Goal: Information Seeking & Learning: Learn about a topic

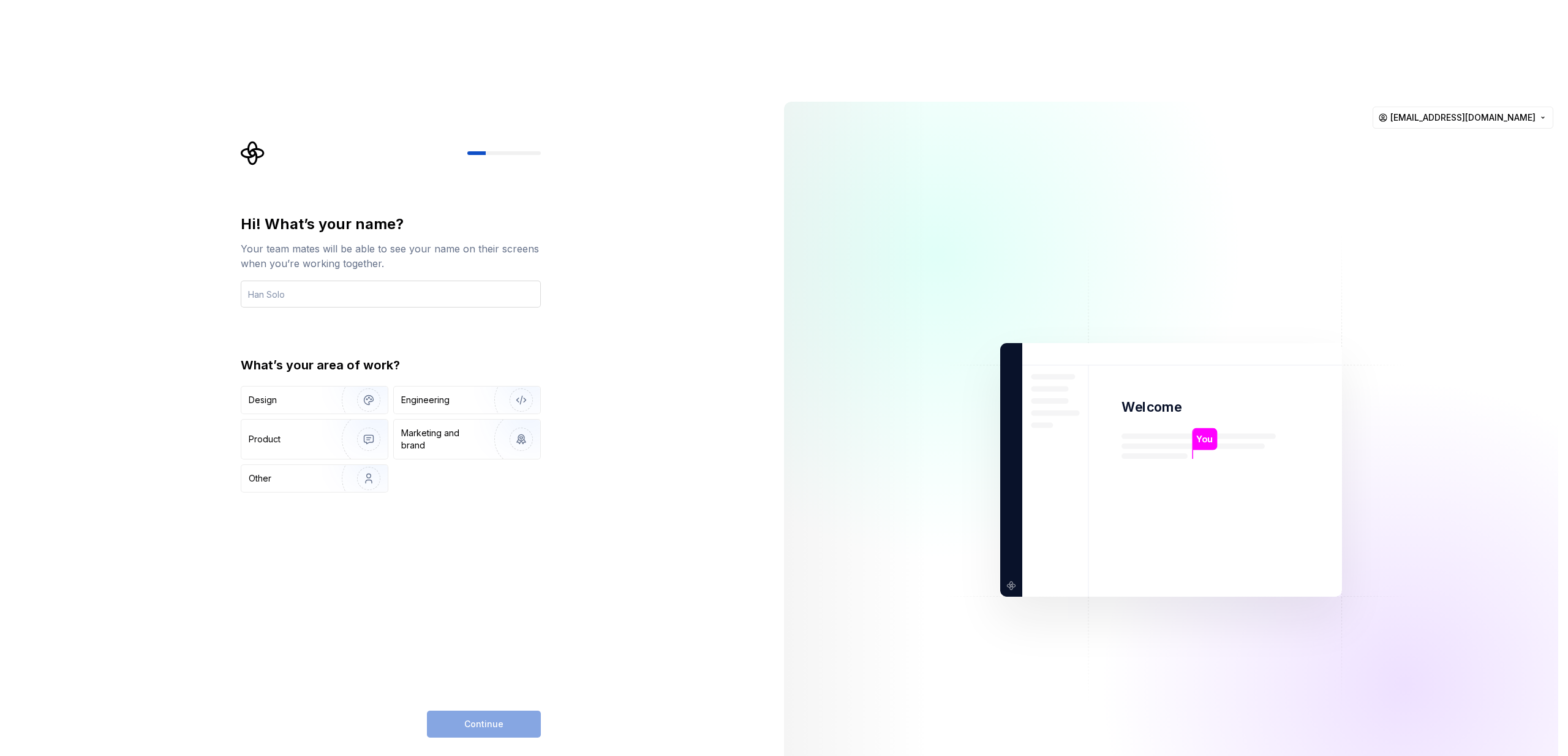
click at [280, 280] on input "text" at bounding box center [391, 294] width 300 height 27
click at [1530, 25] on html "Hi! What’s your name? Your team mates will be able to see your name on their sc…" at bounding box center [784, 378] width 1568 height 756
click at [1459, 74] on div "Delete account" at bounding box center [1474, 77] width 116 height 12
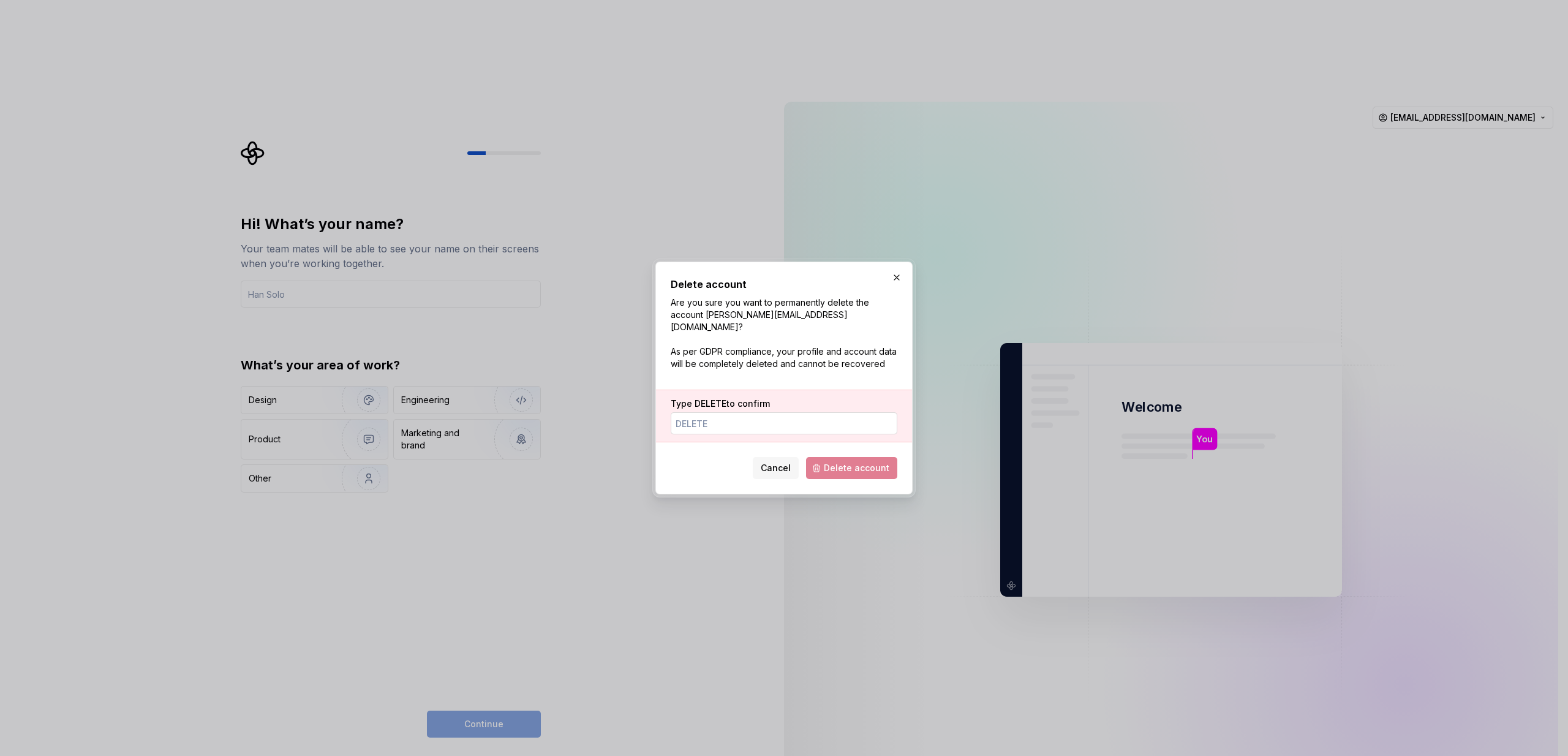
click at [718, 415] on input "Type DELETE to confirm" at bounding box center [784, 423] width 226 height 22
click at [892, 282] on button "button" at bounding box center [896, 277] width 17 height 17
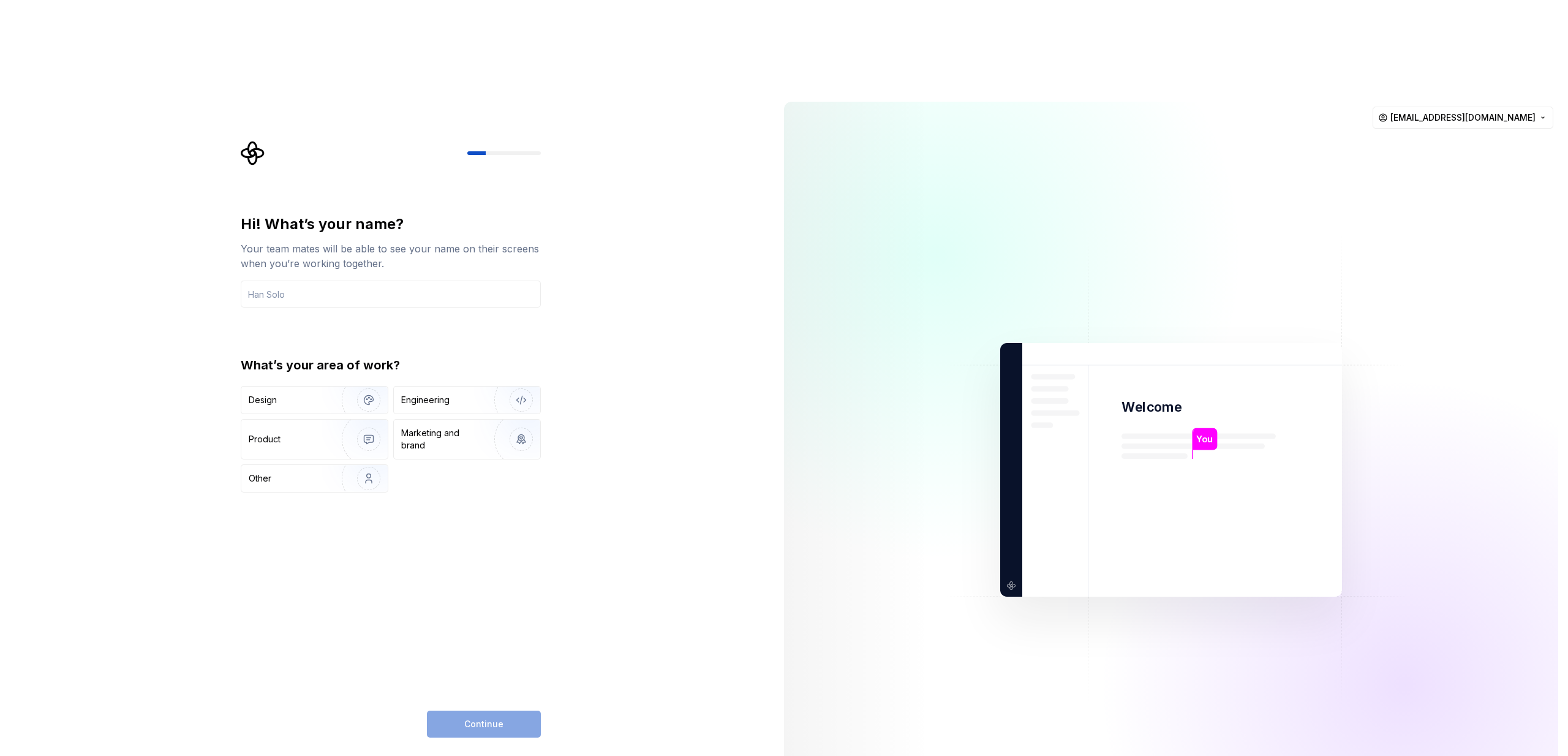
click at [251, 141] on icon "Supernova Logo" at bounding box center [253, 153] width 25 height 25
drag, startPoint x: 280, startPoint y: 274, endPoint x: 450, endPoint y: 272, distance: 170.0
click at [447, 357] on div "What’s your area of work?" at bounding box center [391, 365] width 300 height 17
click at [452, 357] on div "What’s your area of work?" at bounding box center [391, 365] width 300 height 17
click at [429, 394] on div "Engineering" at bounding box center [425, 399] width 48 height 12
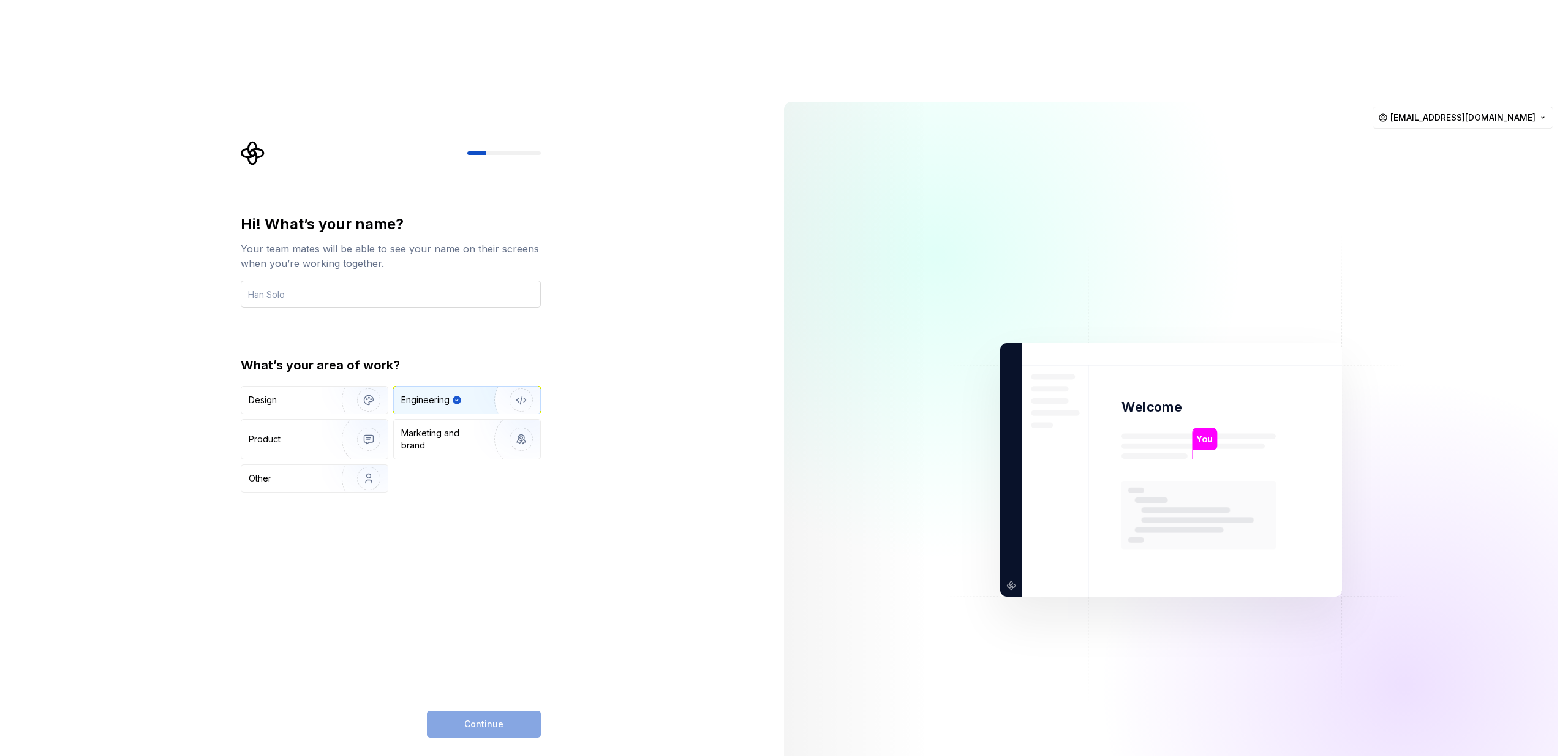
click at [336, 280] on input "text" at bounding box center [391, 294] width 300 height 27
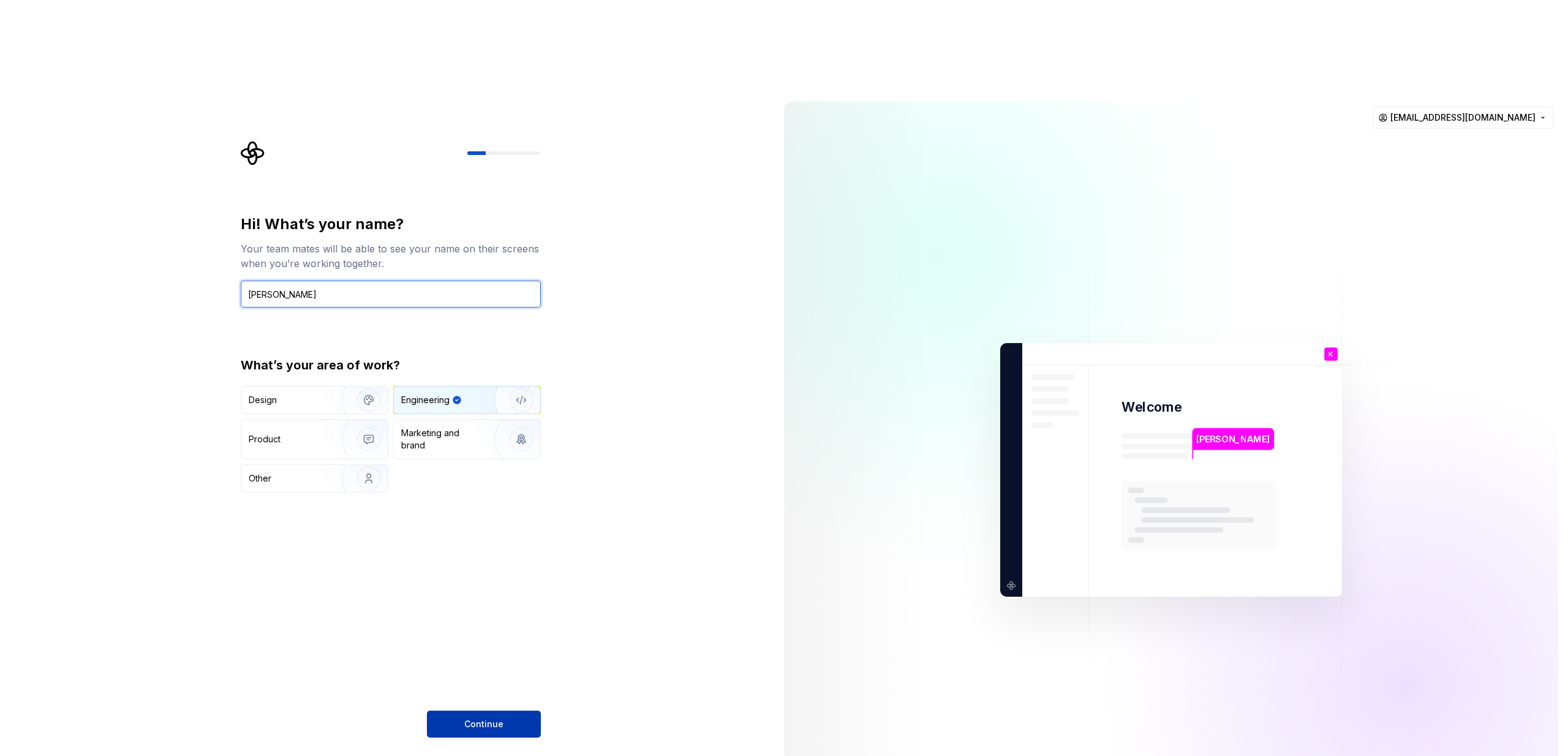
type input "[PERSON_NAME]"
click at [472, 717] on span "Continue" at bounding box center [484, 723] width 39 height 12
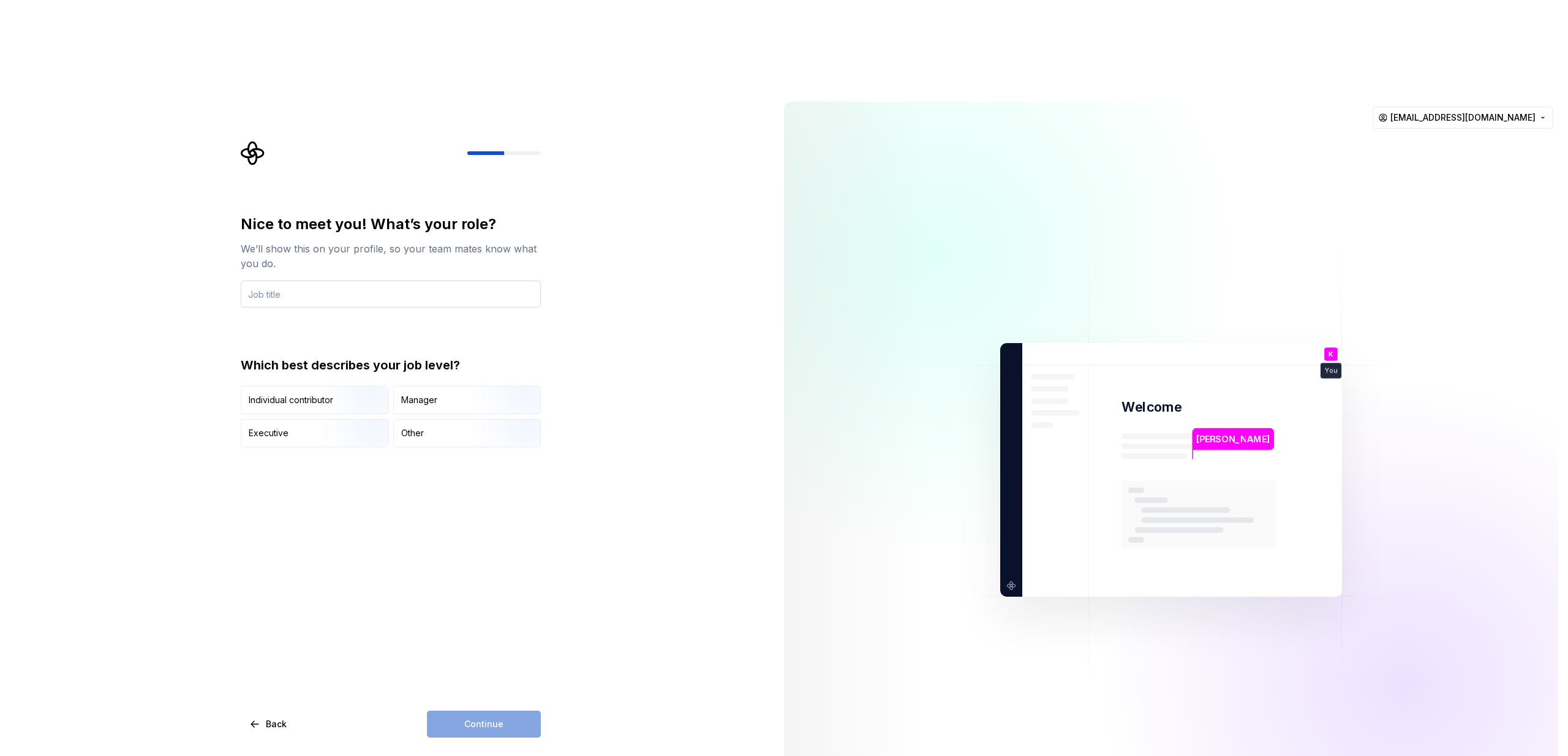
click at [348, 280] on input "text" at bounding box center [391, 294] width 300 height 27
type input "Teamlead"
click at [475, 546] on div "Nice to meet you! What’s your role? We’ll show this on your profile, so your te…" at bounding box center [391, 476] width 300 height 523
click at [432, 420] on div "Other" at bounding box center [467, 433] width 147 height 27
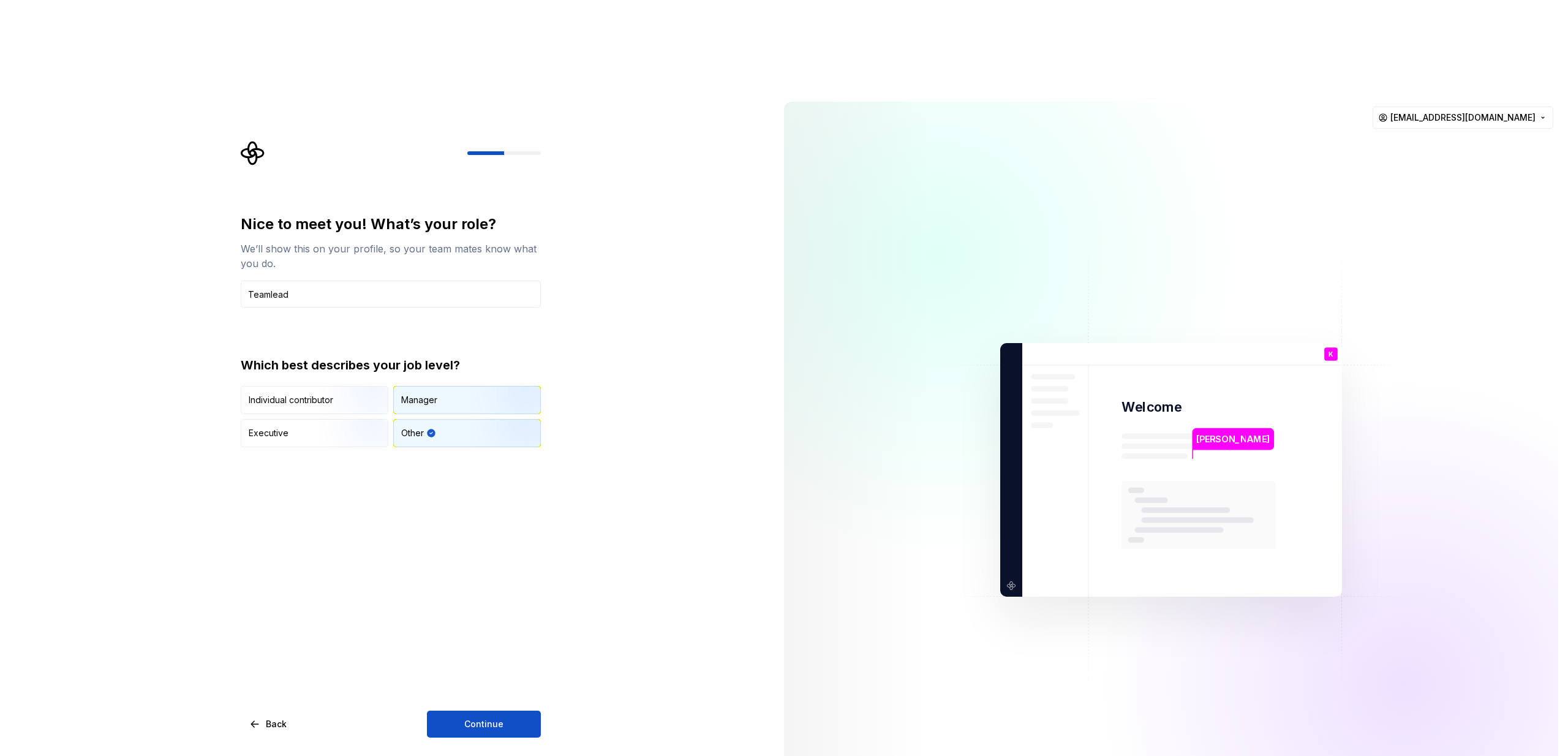
click at [447, 386] on div "Manager" at bounding box center [467, 399] width 147 height 27
click at [472, 357] on div "Nice to meet you! What’s your role? We’ll show this on your profile, so your te…" at bounding box center [391, 476] width 300 height 523
click at [484, 717] on span "Continue" at bounding box center [484, 723] width 39 height 12
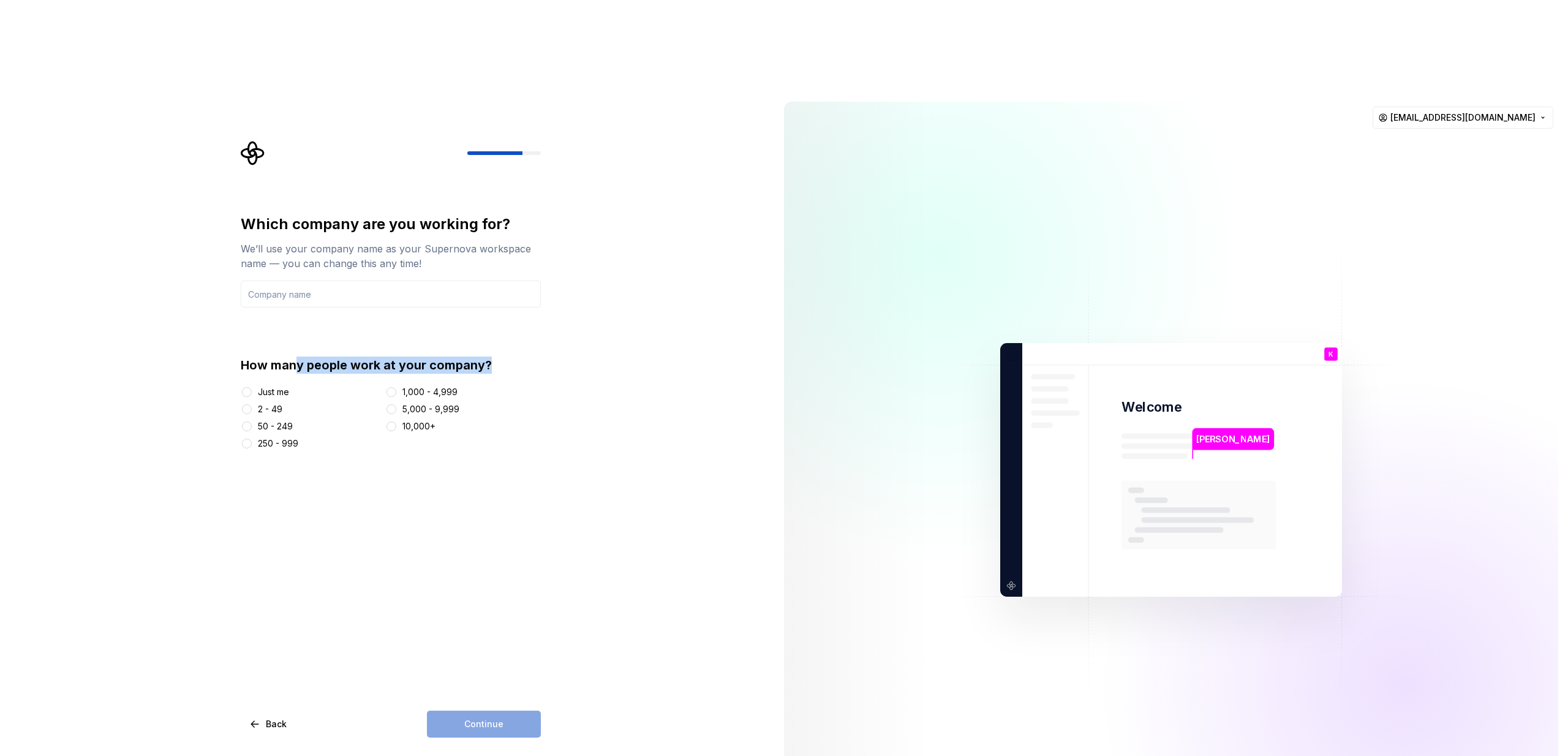
drag, startPoint x: 299, startPoint y: 273, endPoint x: 567, endPoint y: 277, distance: 268.0
click at [567, 277] on div "Which company are you working for? We’ll use your company name as your Supernov…" at bounding box center [387, 470] width 774 height 756
click at [610, 277] on div "Which company are you working for? We’ll use your company name as your Supernov…" at bounding box center [387, 470] width 774 height 756
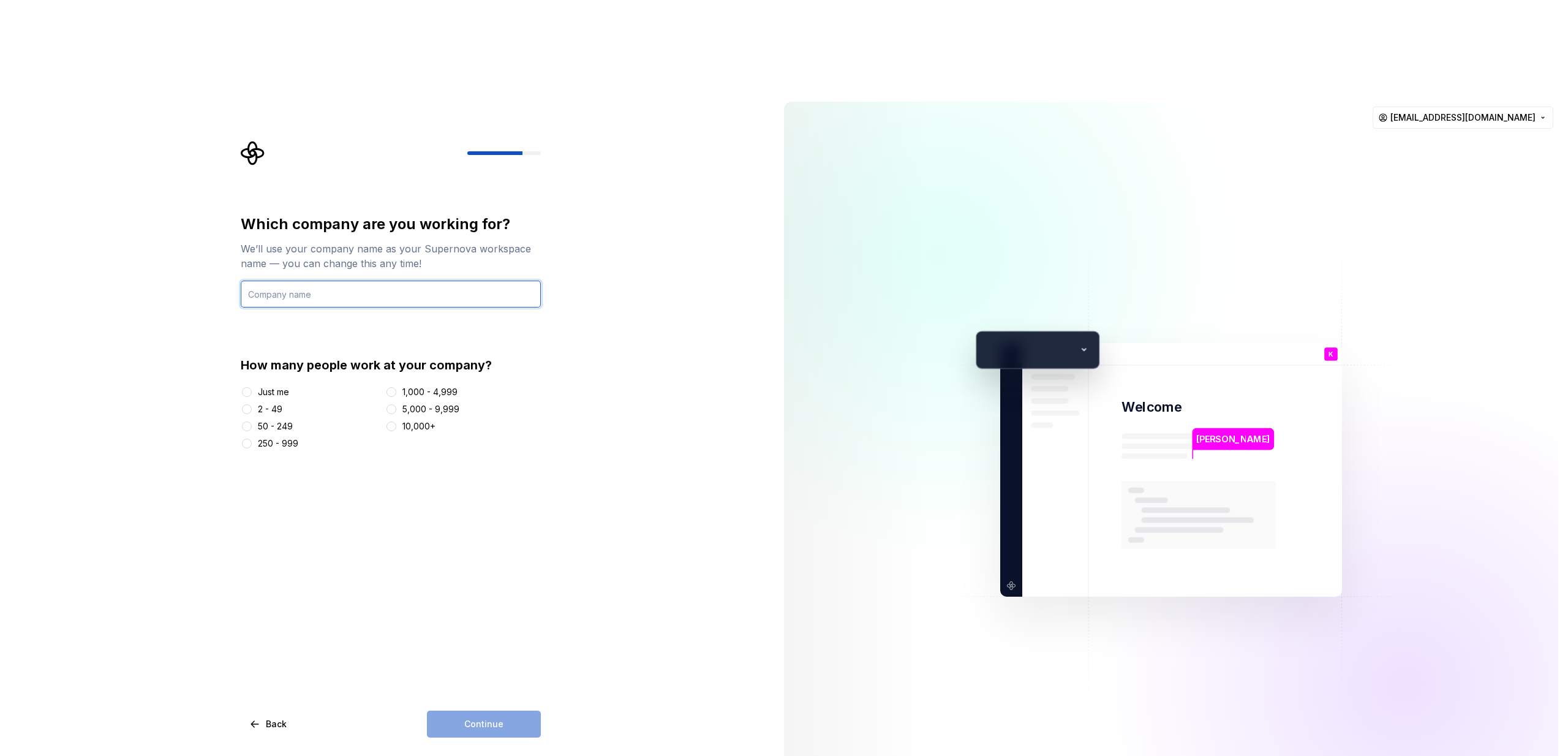
click at [321, 280] on input "text" at bounding box center [391, 294] width 300 height 27
click at [509, 152] on div at bounding box center [495, 153] width 55 height 3
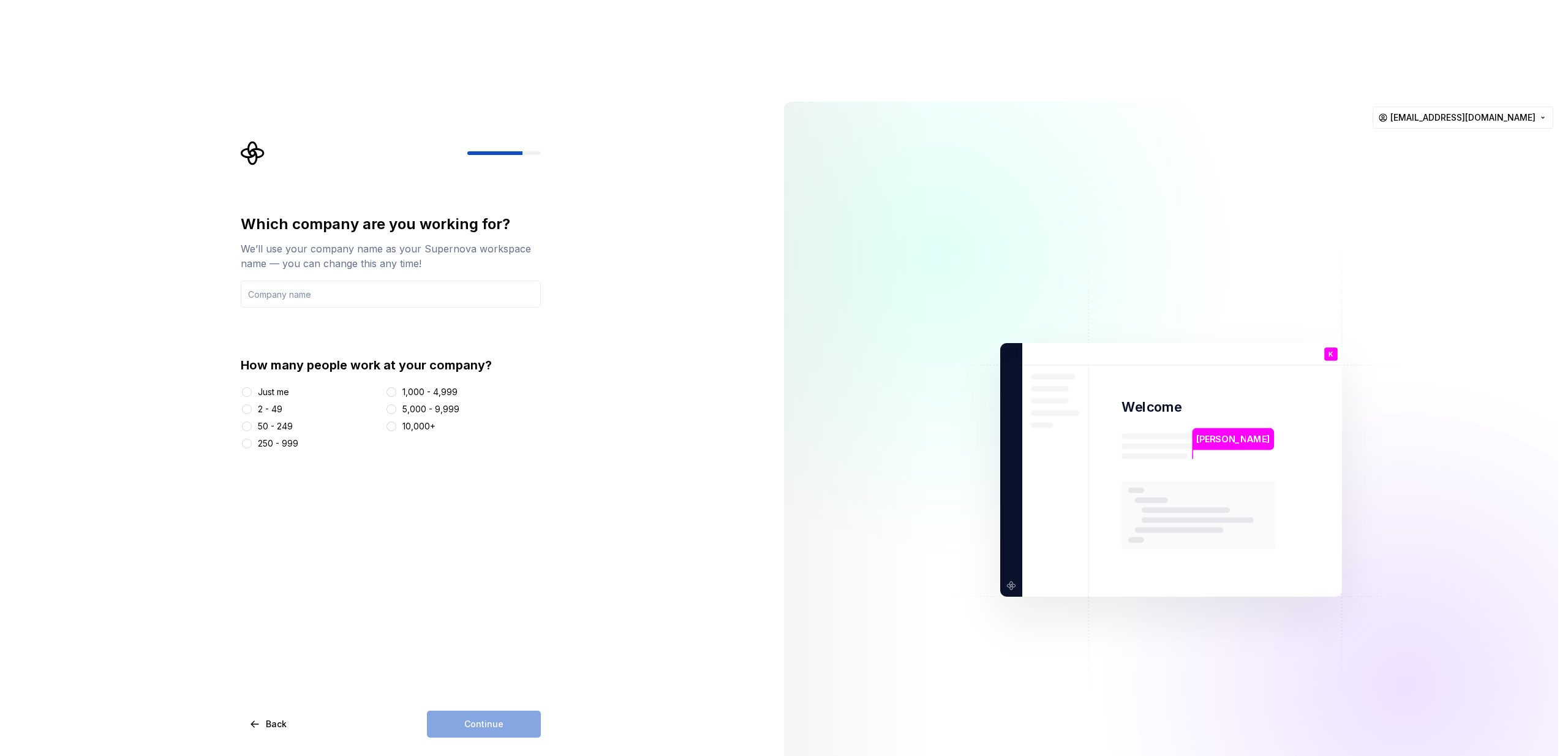
click at [246, 142] on icon "Supernova Logo" at bounding box center [253, 153] width 23 height 23
click at [567, 100] on div "Which company are you working for? We’ll use your company name as your Supernov…" at bounding box center [387, 470] width 774 height 756
click at [276, 437] on div "250 - 999" at bounding box center [277, 443] width 40 height 12
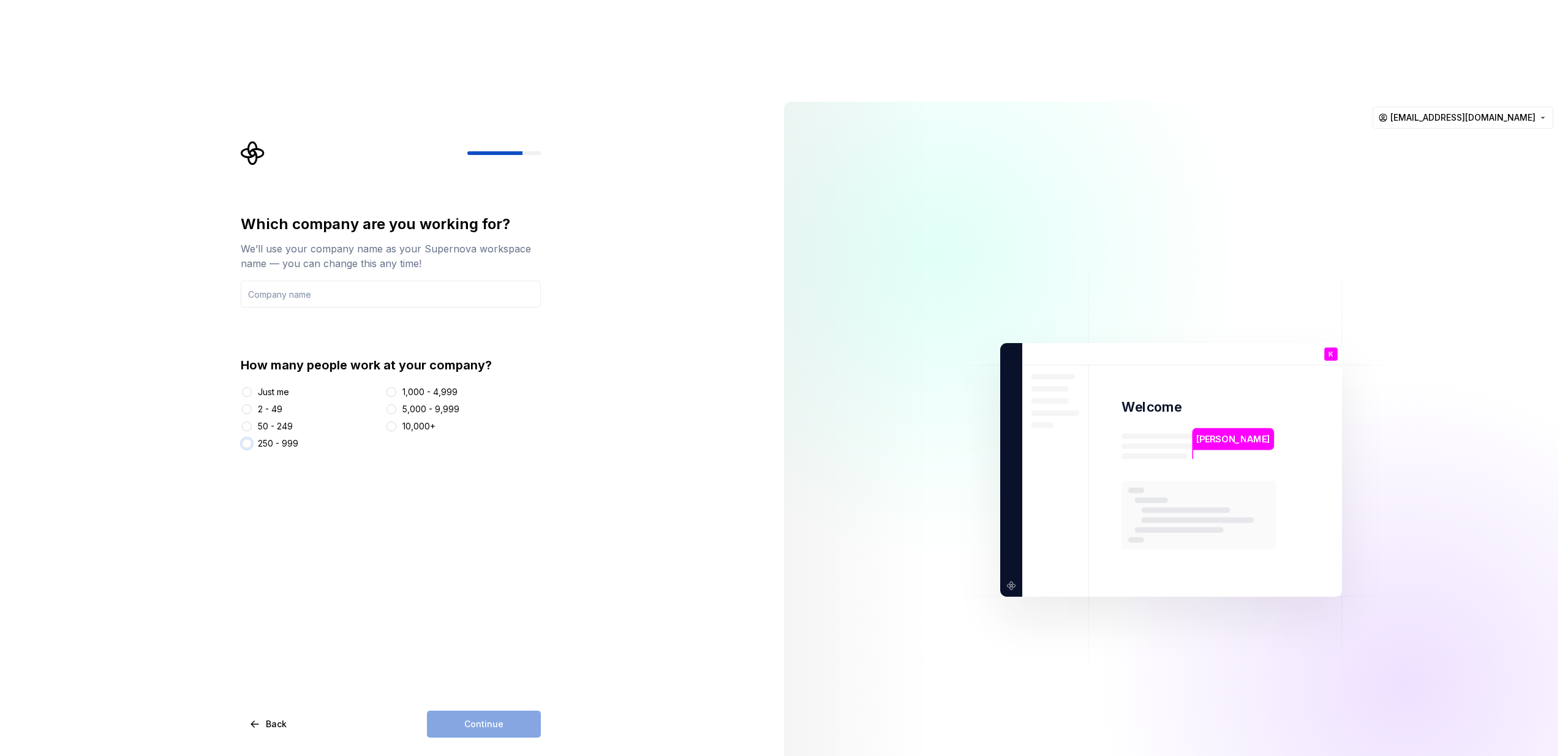
click at [252, 439] on button "250 - 999" at bounding box center [247, 444] width 10 height 10
click at [337, 280] on input "text" at bounding box center [391, 294] width 300 height 27
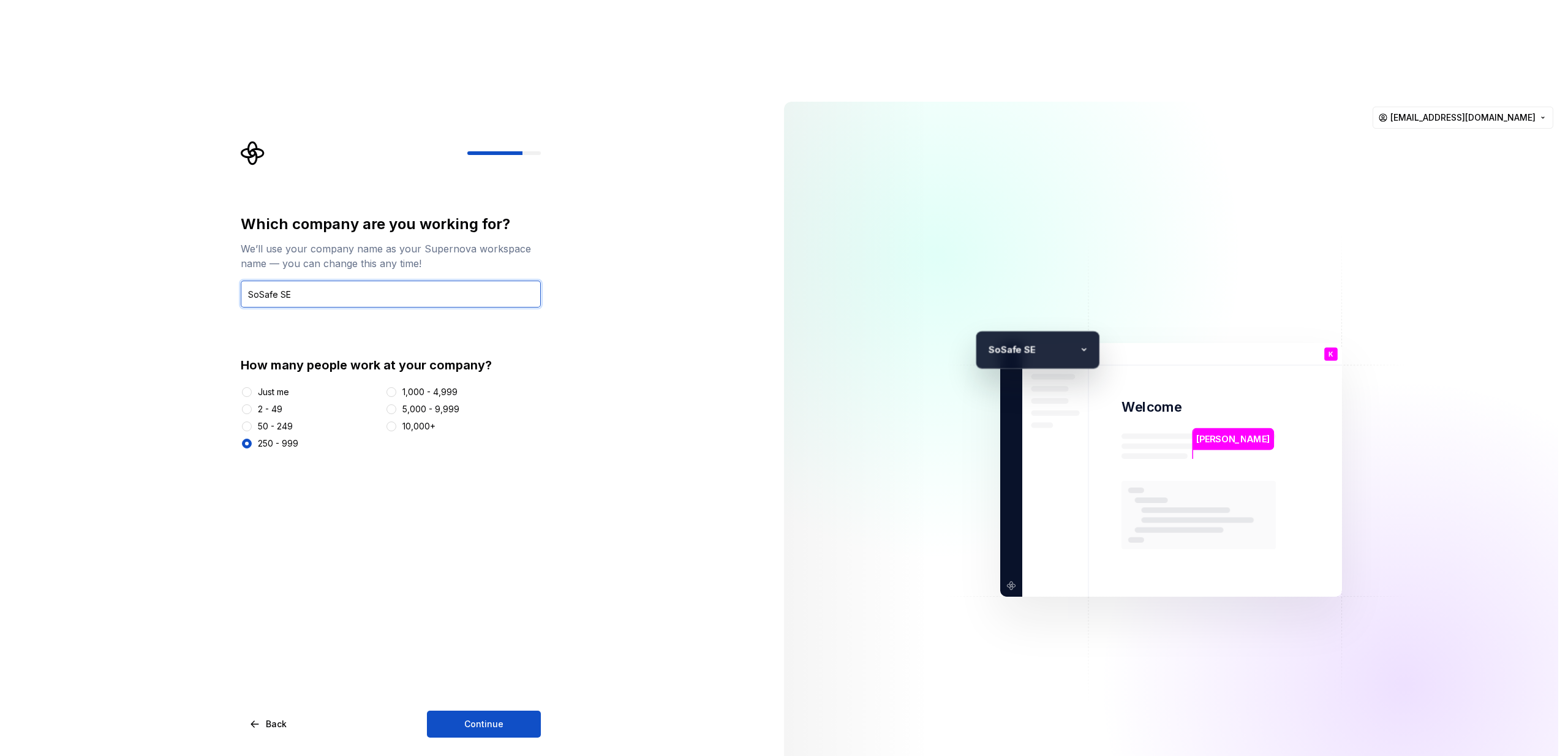
type input "SoSafe SE"
click at [493, 711] on button "Continue" at bounding box center [484, 724] width 114 height 27
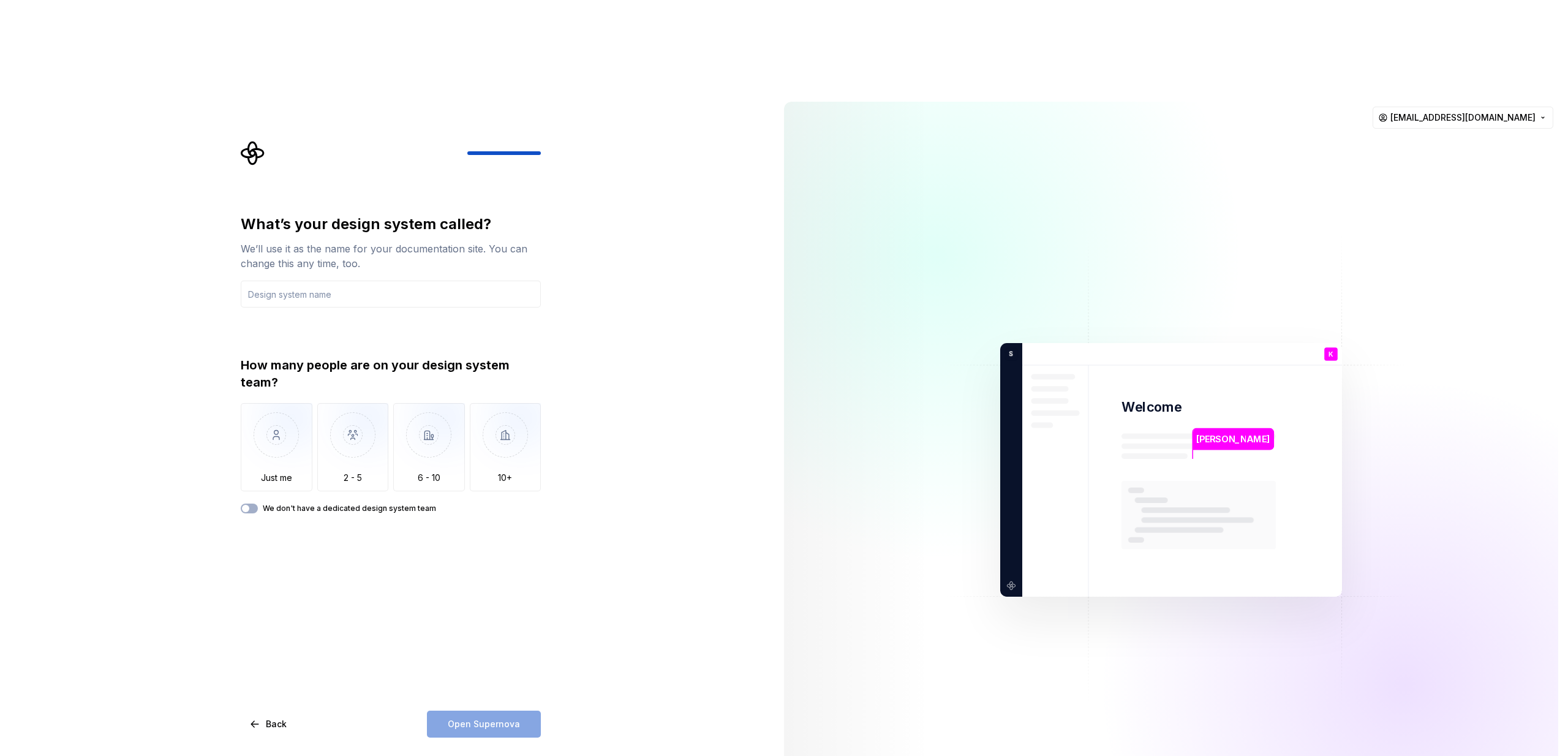
click at [541, 556] on div "What’s your design system called? We’ll use it as the name for your documentati…" at bounding box center [394, 439] width 322 height 597
click at [292, 280] on input "text" at bounding box center [391, 294] width 300 height 27
drag, startPoint x: 299, startPoint y: 128, endPoint x: 480, endPoint y: 127, distance: 181.0
click at [446, 214] on div "What’s your design system called?" at bounding box center [391, 224] width 300 height 20
click at [251, 141] on icon "Supernova Logo" at bounding box center [253, 153] width 25 height 25
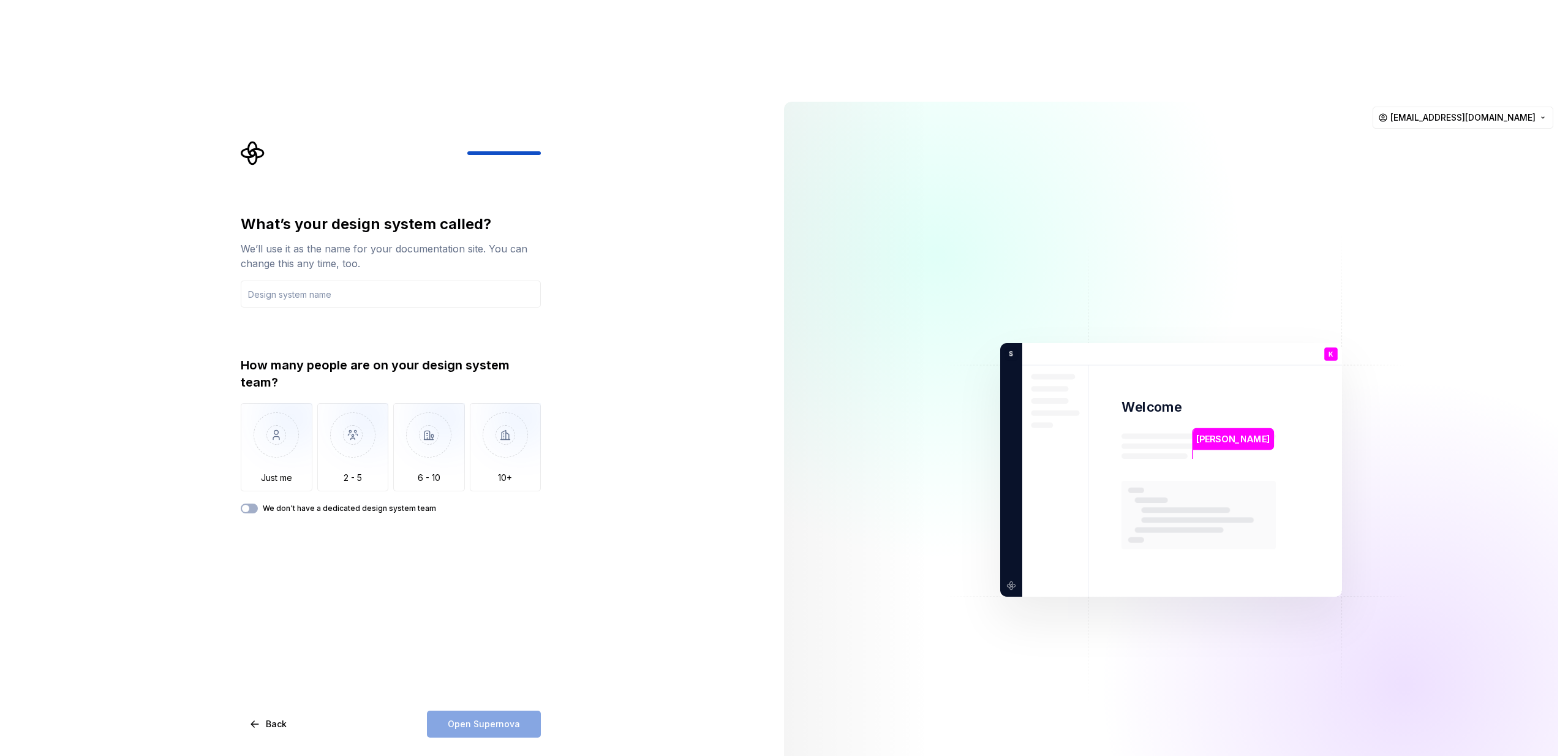
click at [251, 141] on icon "Supernova Logo" at bounding box center [253, 153] width 25 height 25
click at [250, 141] on icon "Supernova Logo" at bounding box center [253, 153] width 25 height 25
drag, startPoint x: 277, startPoint y: 275, endPoint x: 572, endPoint y: 281, distance: 295.1
click at [550, 277] on div "What’s your design system called? We’ll use it as the name for your documentati…" at bounding box center [394, 439] width 322 height 597
click at [572, 281] on div "What’s your design system called? We’ll use it as the name for your documentati…" at bounding box center [387, 470] width 774 height 756
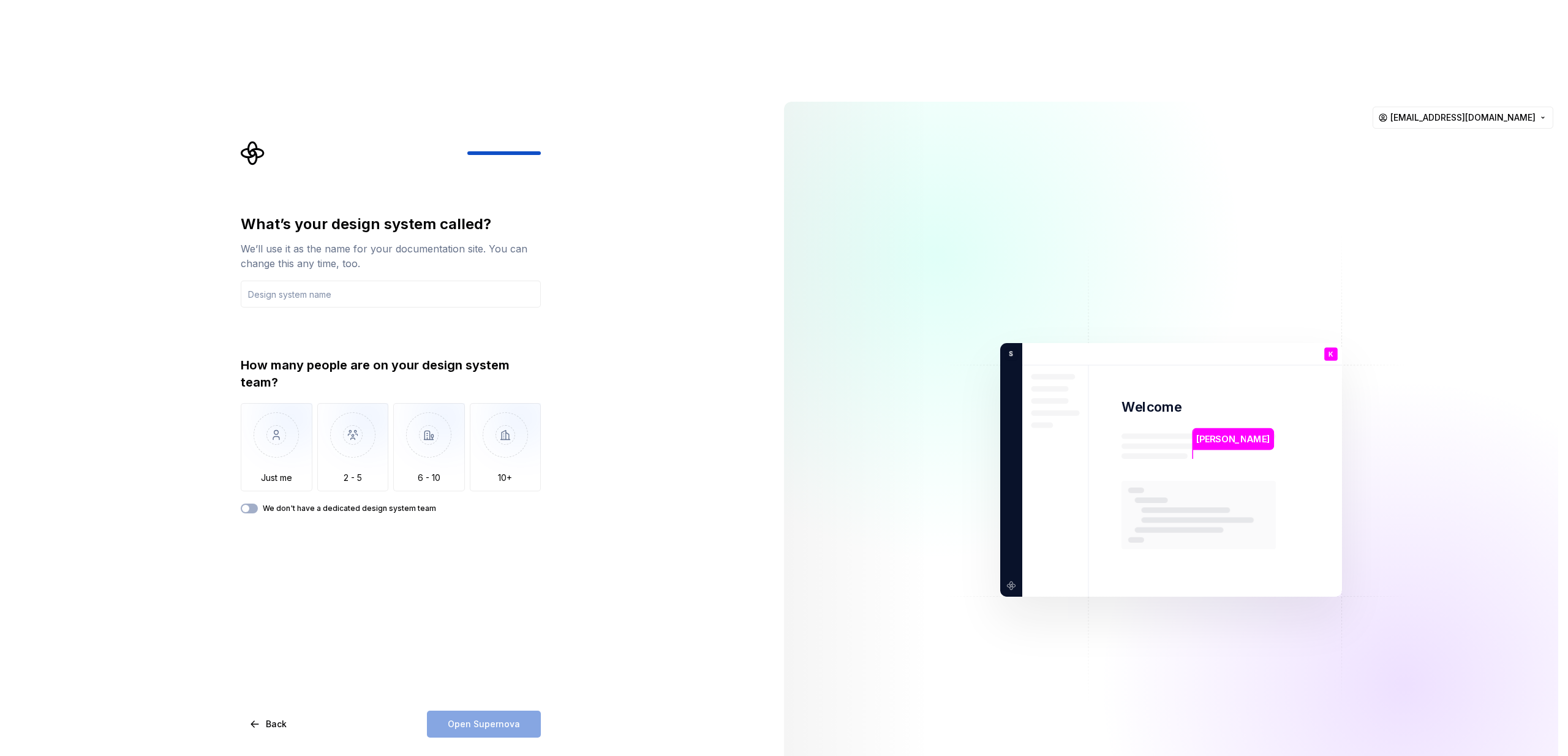
drag, startPoint x: 377, startPoint y: 285, endPoint x: 350, endPoint y: 287, distance: 27.1
click at [370, 357] on div "How many people are on your design system team?" at bounding box center [391, 374] width 300 height 34
drag, startPoint x: 272, startPoint y: 288, endPoint x: 196, endPoint y: 273, distance: 77.5
click at [196, 273] on div "What’s your design system called? We’ll use it as the name for your documentati…" at bounding box center [387, 470] width 774 height 756
click at [195, 273] on div "What’s your design system called? We’ll use it as the name for your documentati…" at bounding box center [387, 470] width 774 height 756
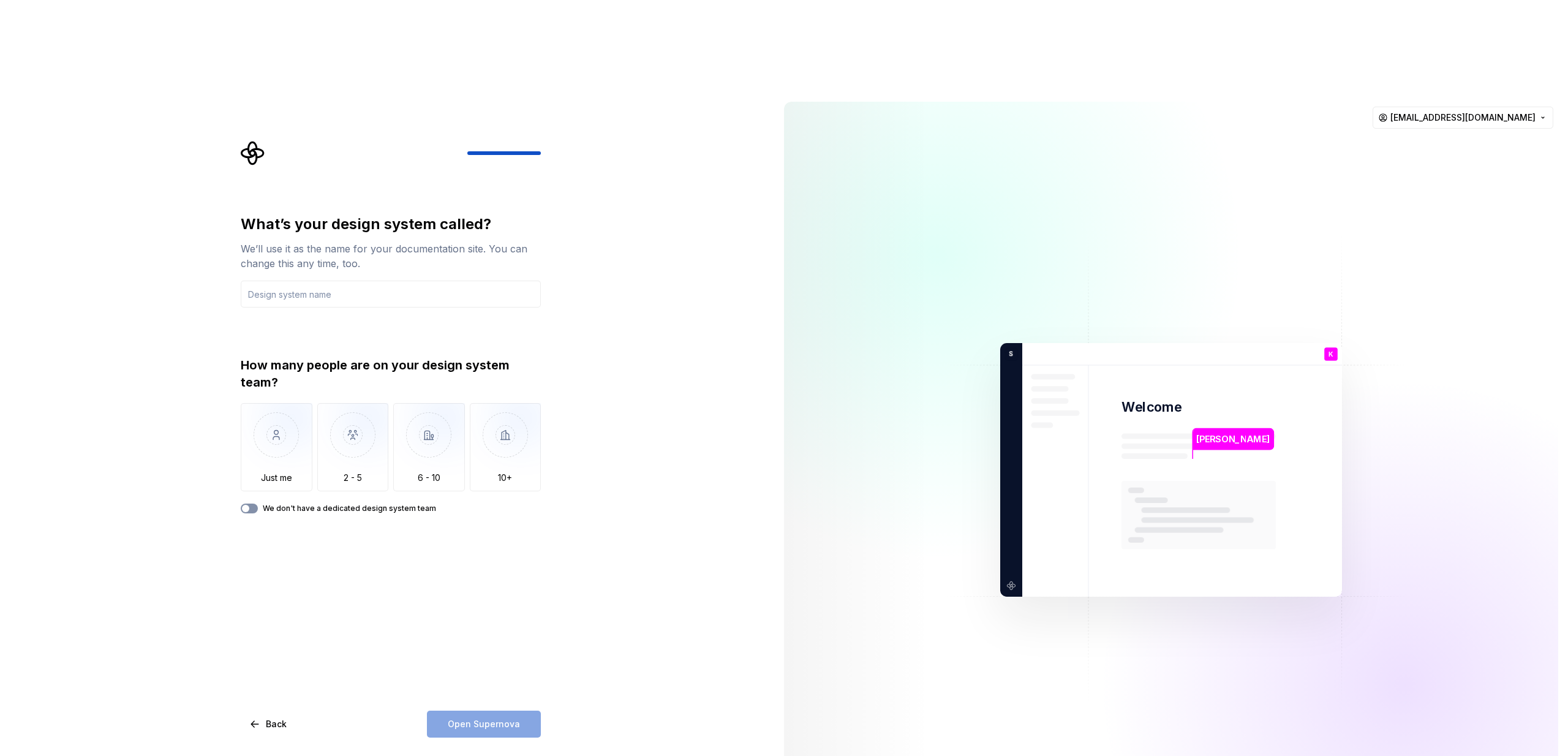
click at [253, 503] on button "We don't have a dedicated design system team" at bounding box center [249, 508] width 17 height 10
drag, startPoint x: 503, startPoint y: 630, endPoint x: 460, endPoint y: 629, distance: 43.0
click at [503, 711] on div "Open Supernova" at bounding box center [484, 724] width 114 height 27
click at [253, 505] on span "button" at bounding box center [253, 508] width 7 height 7
drag, startPoint x: 509, startPoint y: 633, endPoint x: 542, endPoint y: 618, distance: 36.2
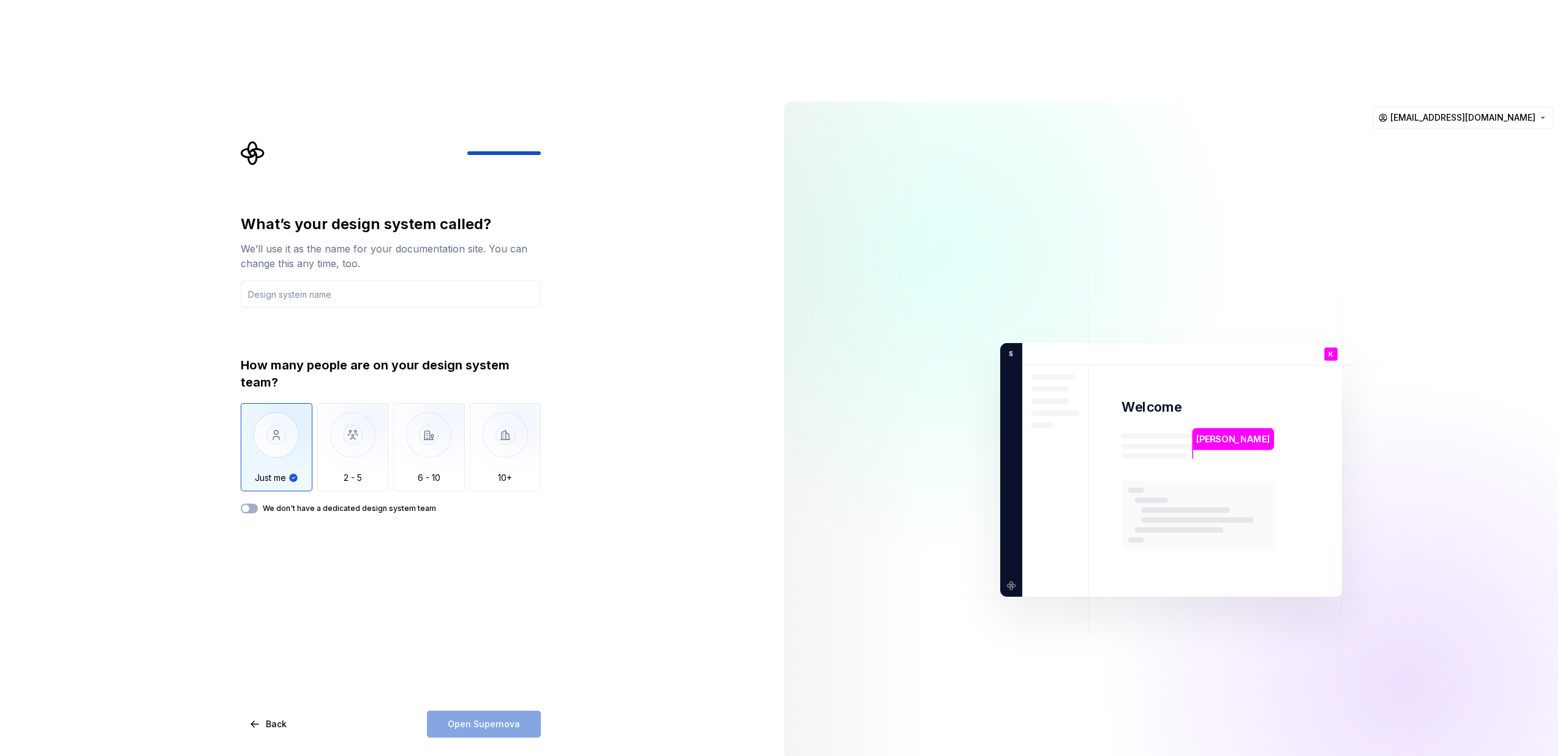
click at [509, 711] on div "Open Supernova" at bounding box center [484, 724] width 114 height 27
click at [623, 557] on div "What’s your design system called? We’ll use it as the name for your documentati…" at bounding box center [387, 470] width 774 height 756
click at [298, 280] on input "text" at bounding box center [391, 294] width 300 height 27
click at [252, 141] on icon "Supernova Logo" at bounding box center [253, 153] width 25 height 25
click at [1516, 27] on html "What’s your design system called? We’ll use it as the name for your documentati…" at bounding box center [784, 378] width 1568 height 756
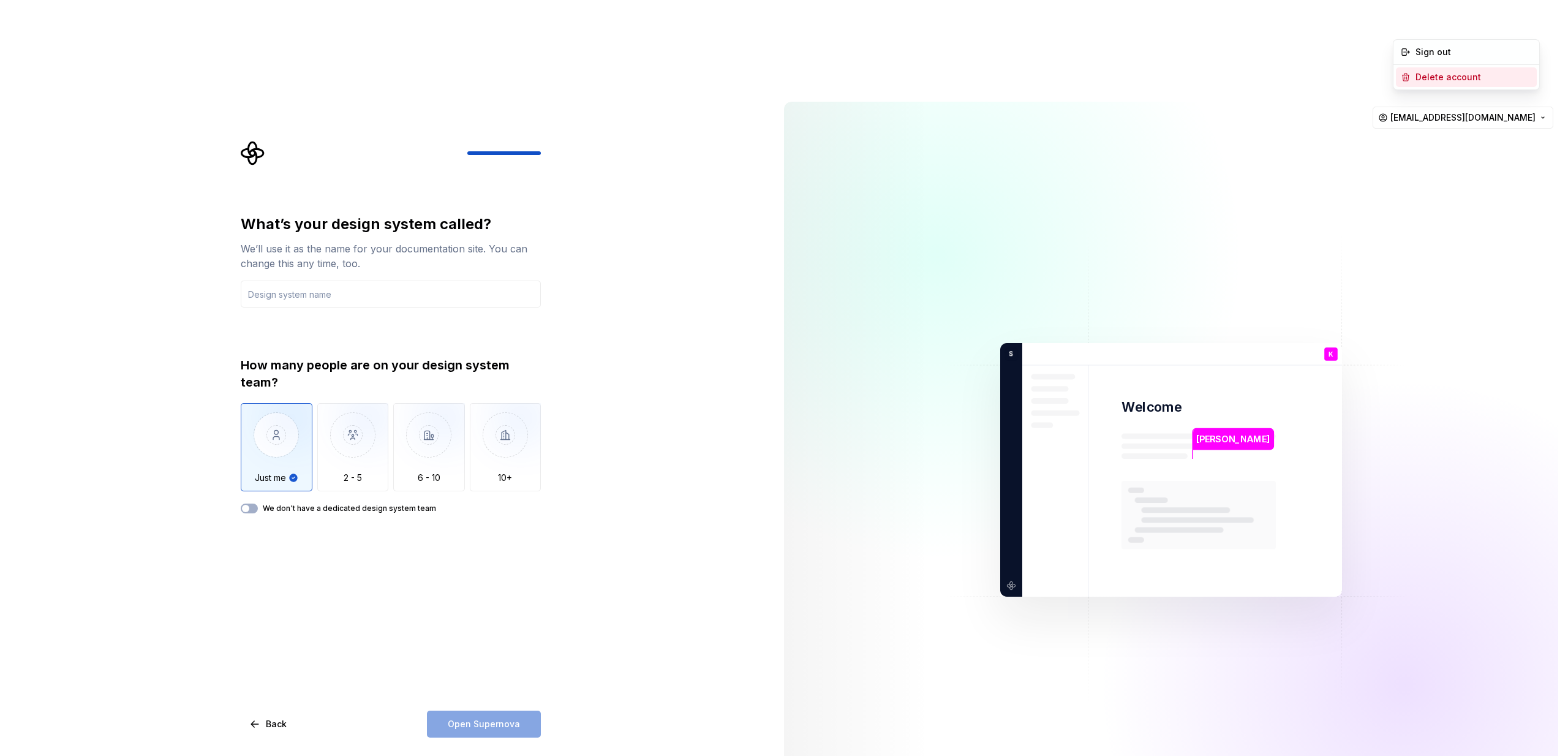
click at [1465, 76] on div "Delete account" at bounding box center [1474, 77] width 116 height 12
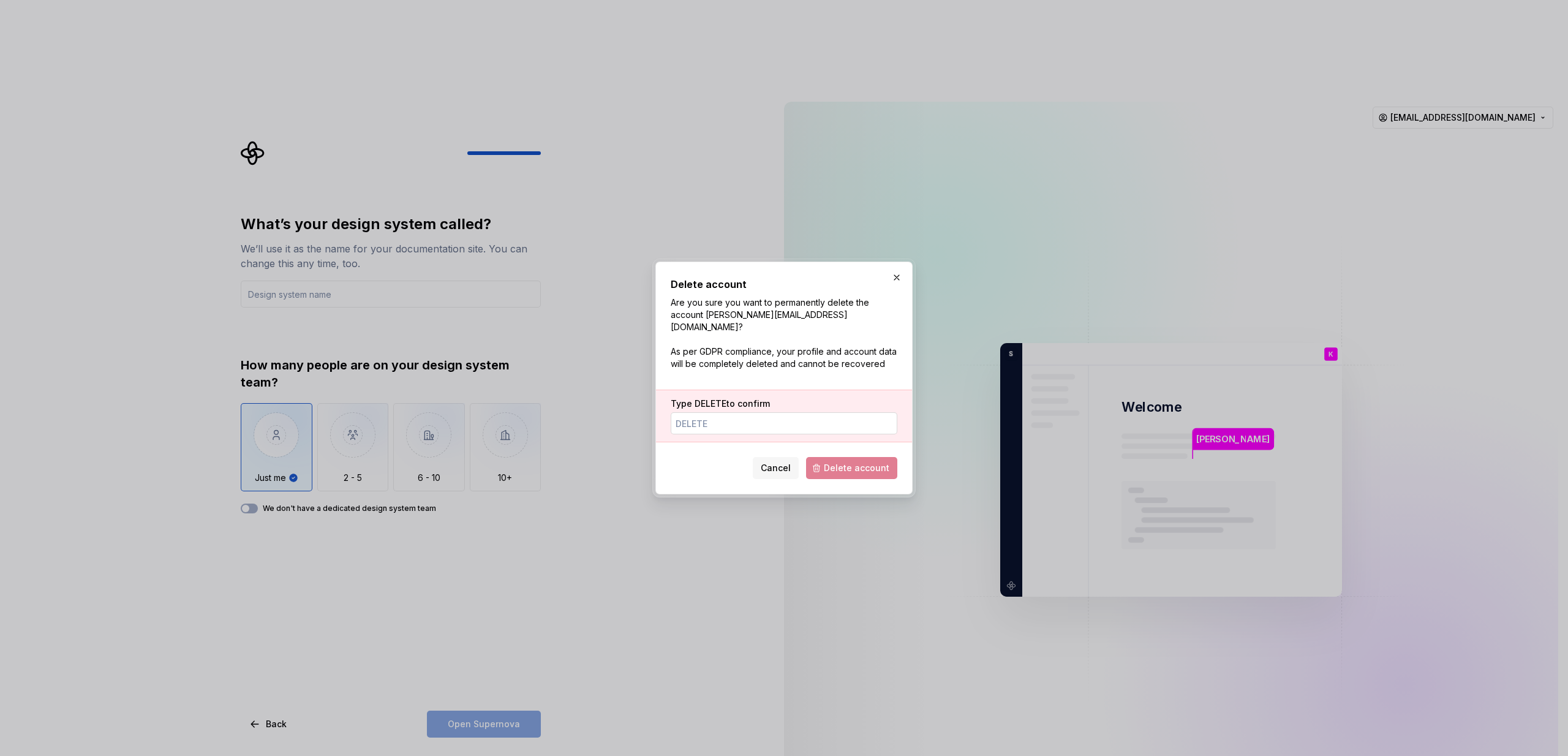
click at [751, 412] on input "Type DELETE to confirm" at bounding box center [784, 423] width 226 height 22
type input "DELETE"
click at [829, 462] on span "Delete account" at bounding box center [857, 467] width 66 height 12
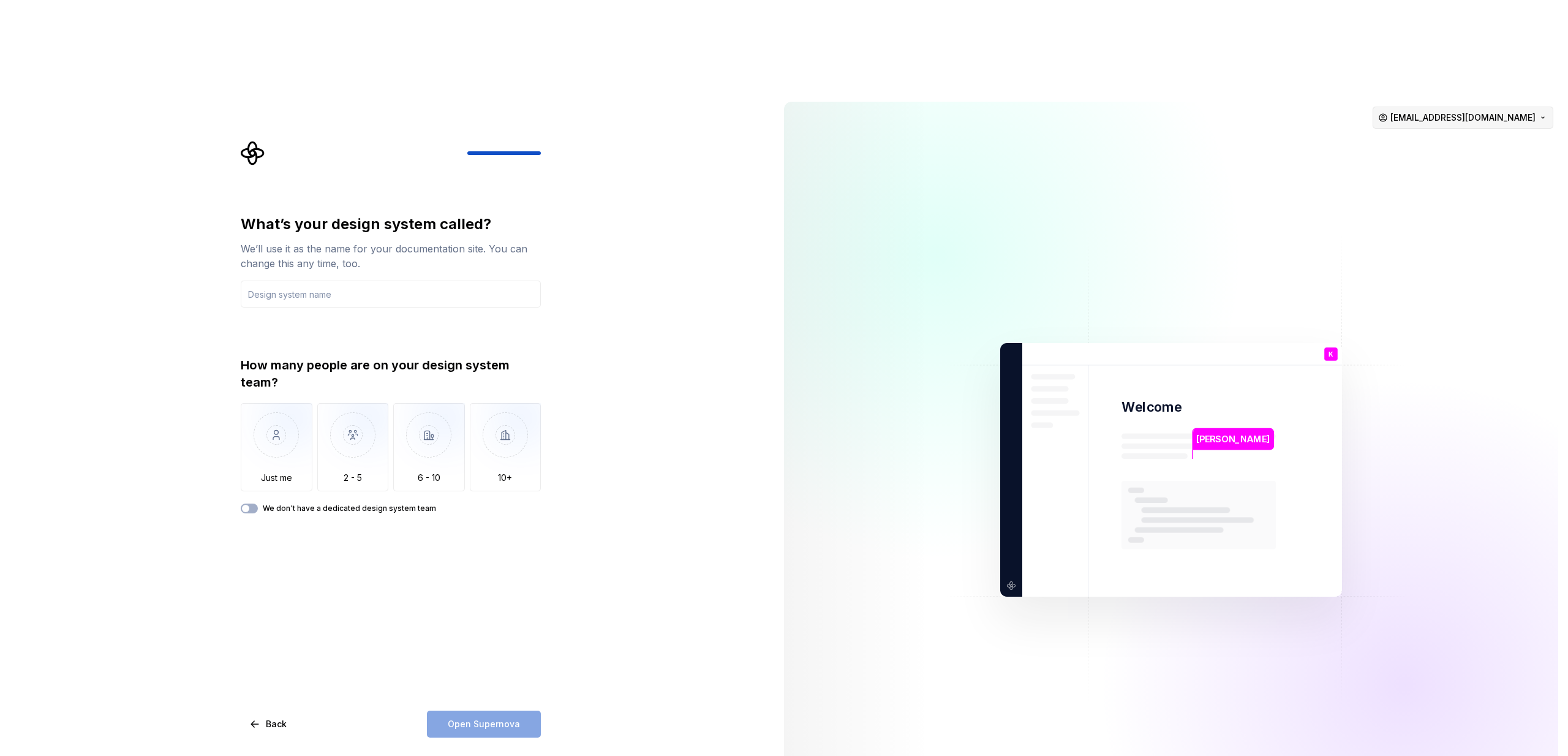
click at [1485, 19] on html "What’s your design system called? We’ll use it as the name for your documentati…" at bounding box center [784, 378] width 1568 height 756
click at [1447, 82] on div "Delete account" at bounding box center [1474, 77] width 116 height 12
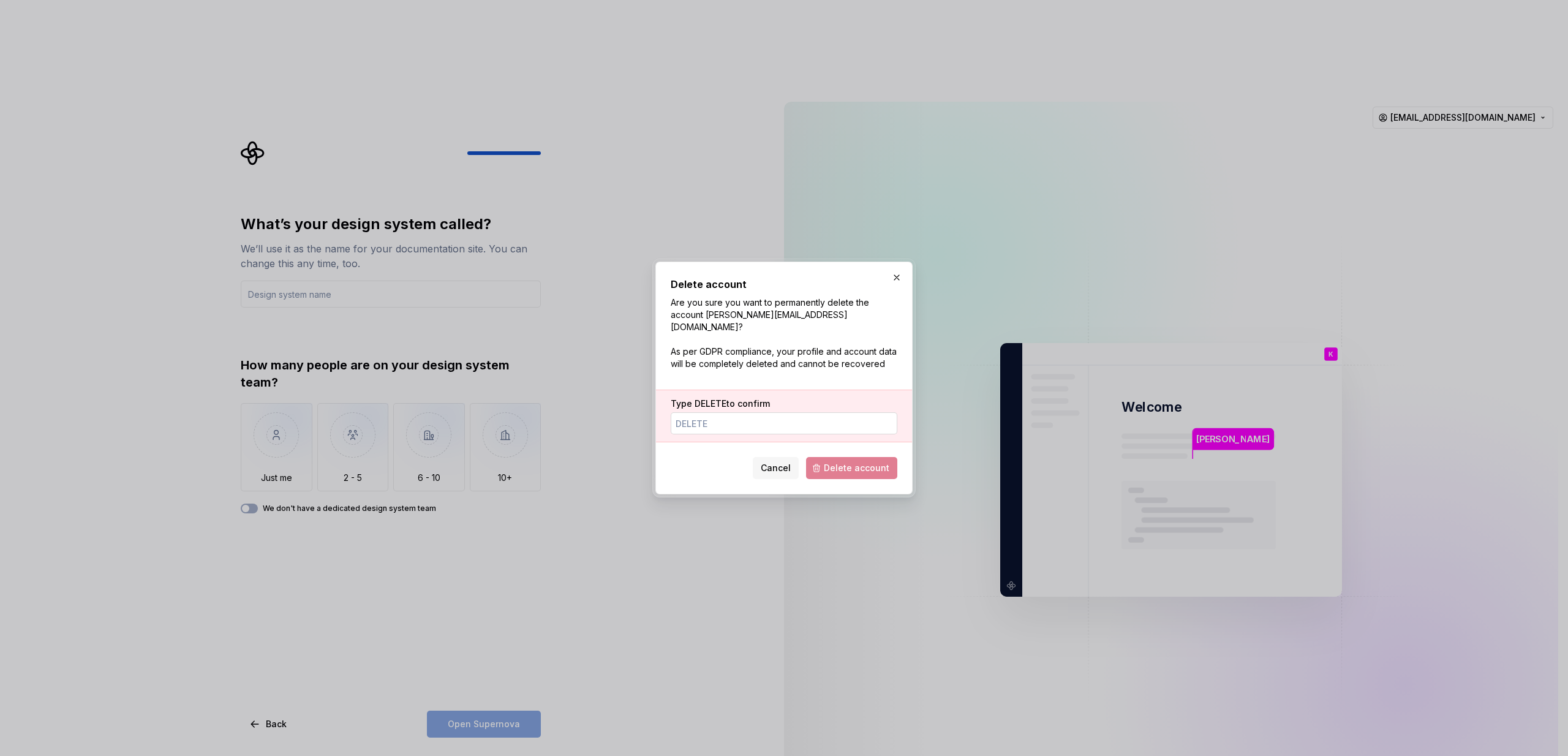
click at [803, 418] on input "Type DELETE to confirm" at bounding box center [784, 423] width 226 height 22
type input "DELETE"
click at [859, 462] on span "Delete account" at bounding box center [857, 467] width 66 height 12
click at [800, 338] on p "Are you sure you want to permanently delete the account [PERSON_NAME][EMAIL_ADD…" at bounding box center [784, 334] width 226 height 74
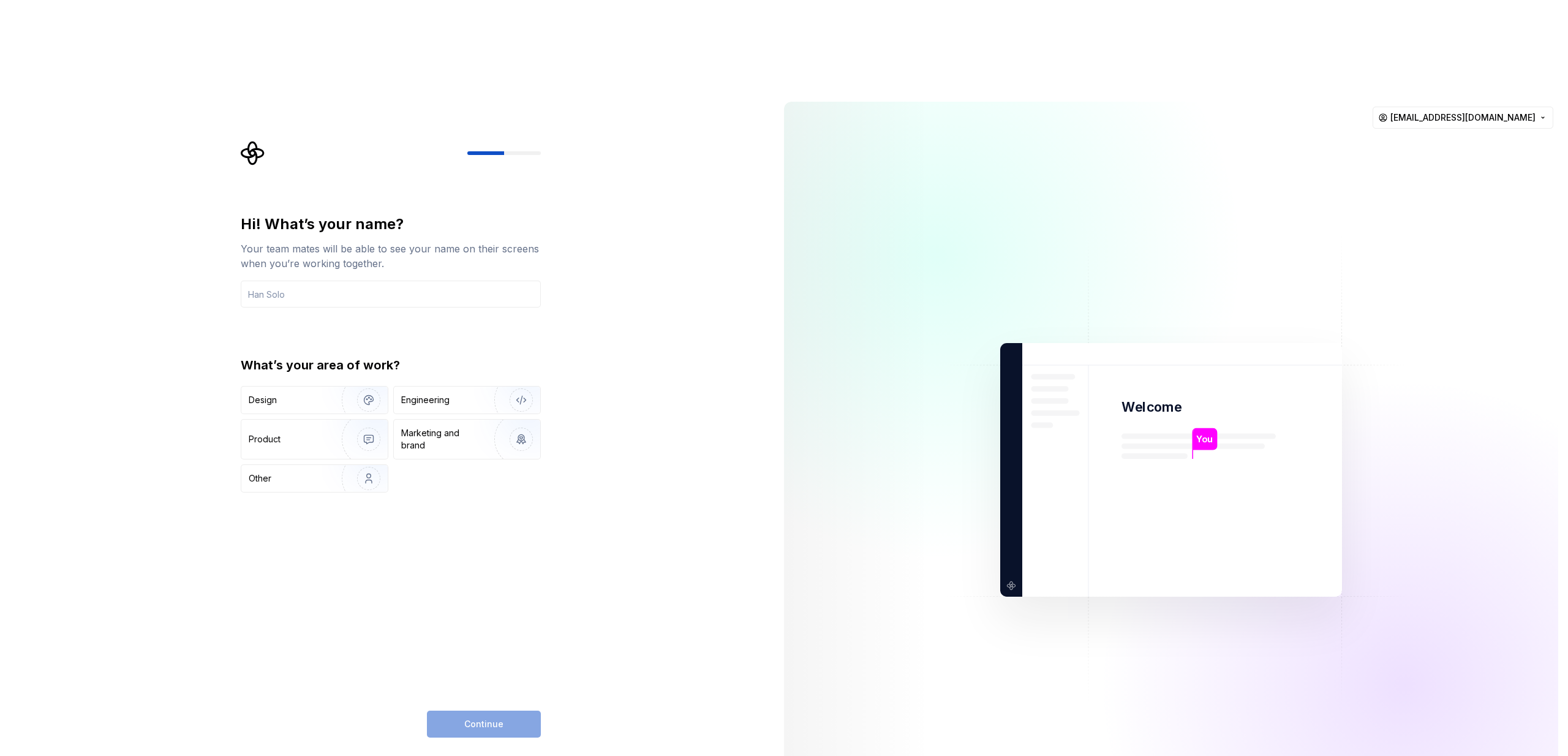
click at [722, 289] on div "Hi! What’s your name? Your team mates will be able to see your name on their sc…" at bounding box center [387, 470] width 774 height 756
click at [333, 280] on input "text" at bounding box center [391, 294] width 300 height 27
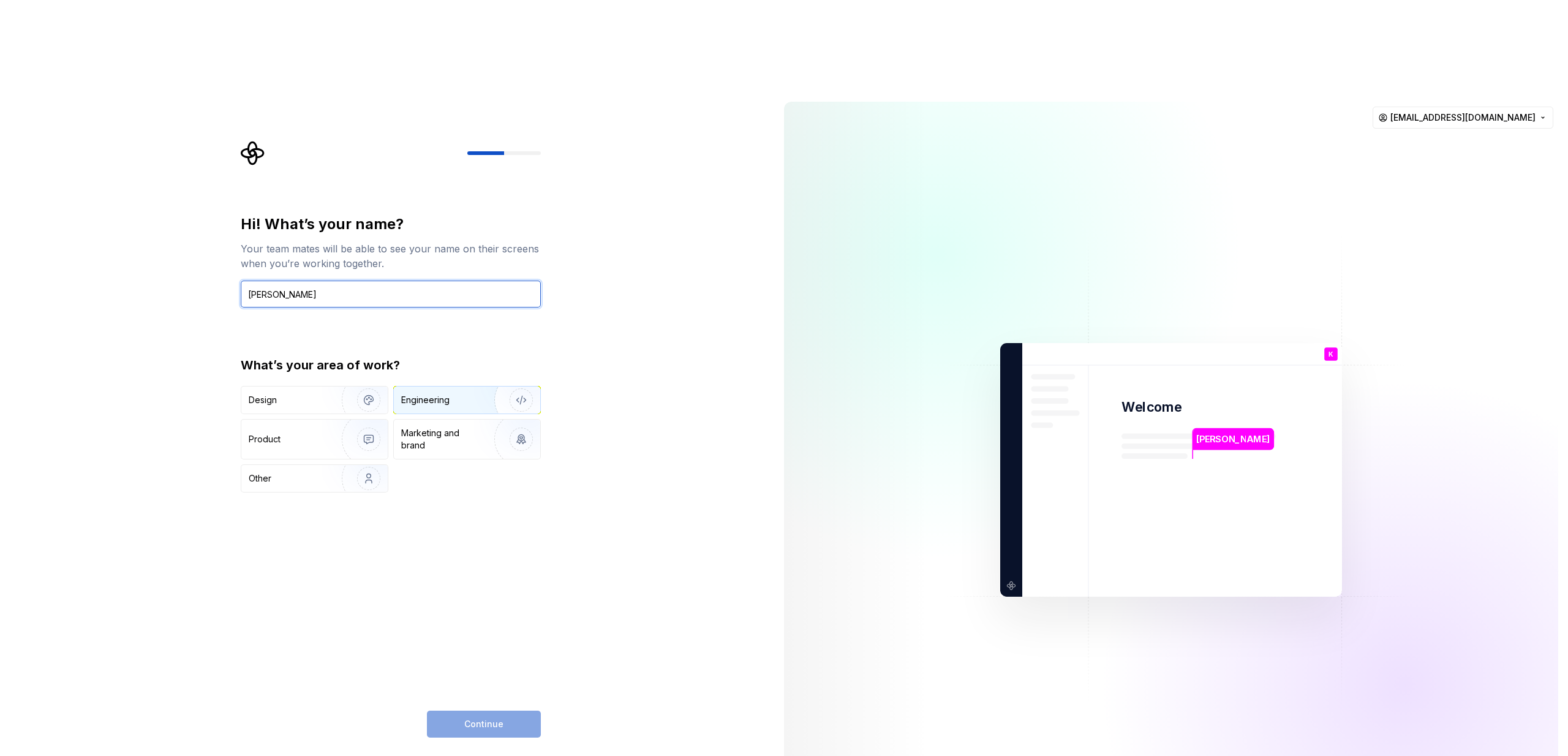
type input "Konstantin Minster"
click at [470, 394] on div "Engineering" at bounding box center [449, 399] width 98 height 12
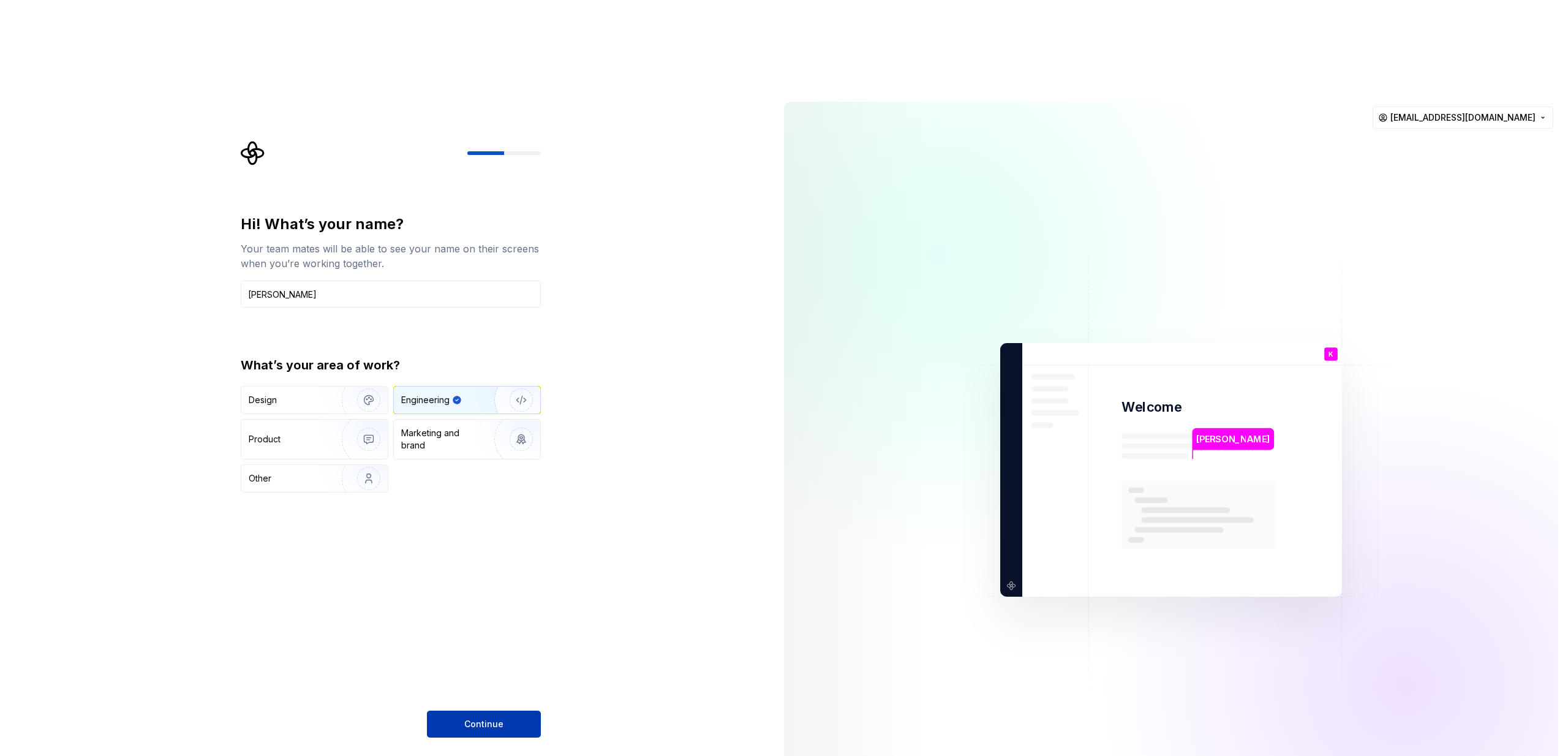
click at [498, 717] on span "Continue" at bounding box center [484, 723] width 39 height 12
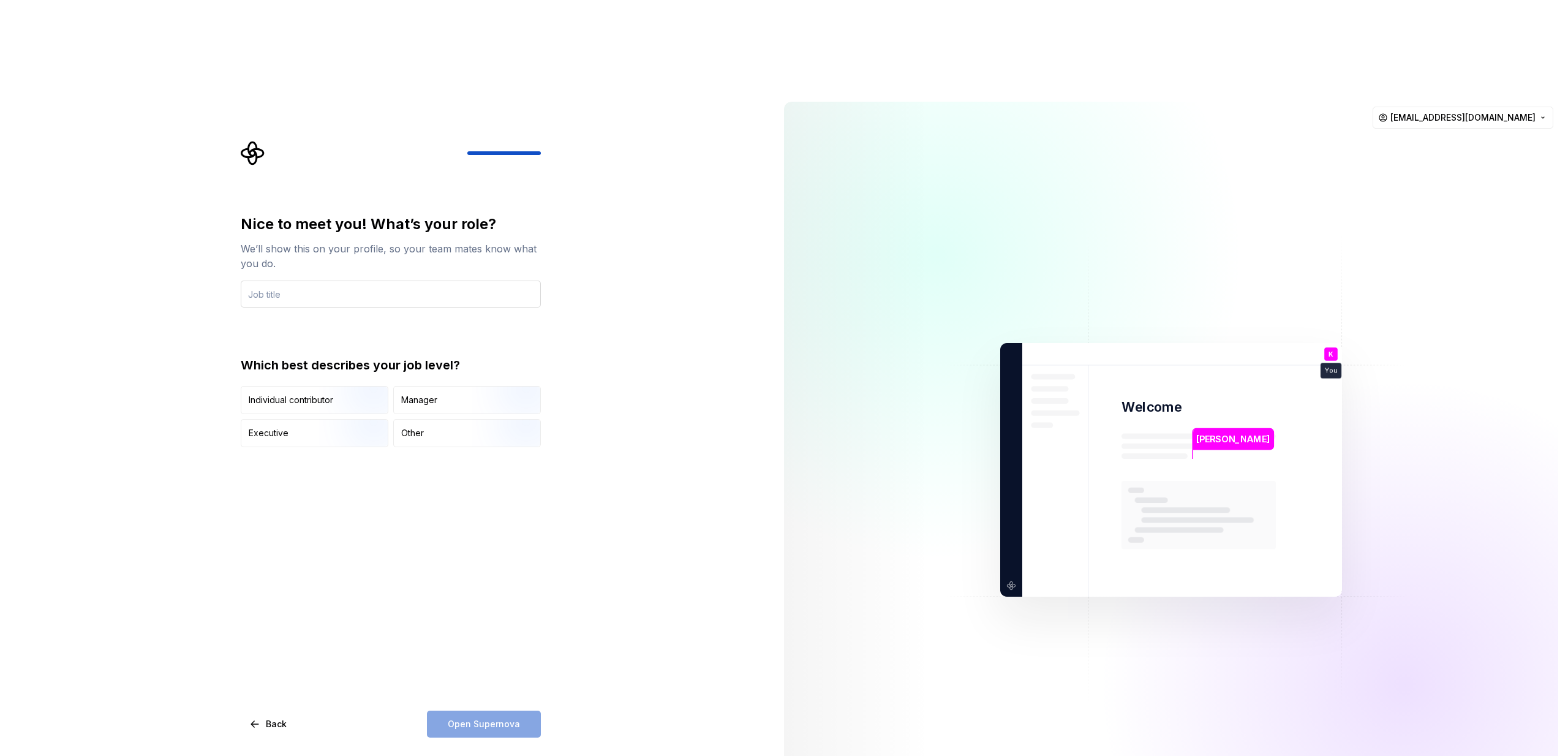
click at [291, 280] on input "text" at bounding box center [391, 294] width 300 height 27
type input "Teamlead"
click at [444, 420] on div "Other" at bounding box center [467, 433] width 147 height 27
click at [504, 717] on span "Open Supernova" at bounding box center [484, 723] width 72 height 12
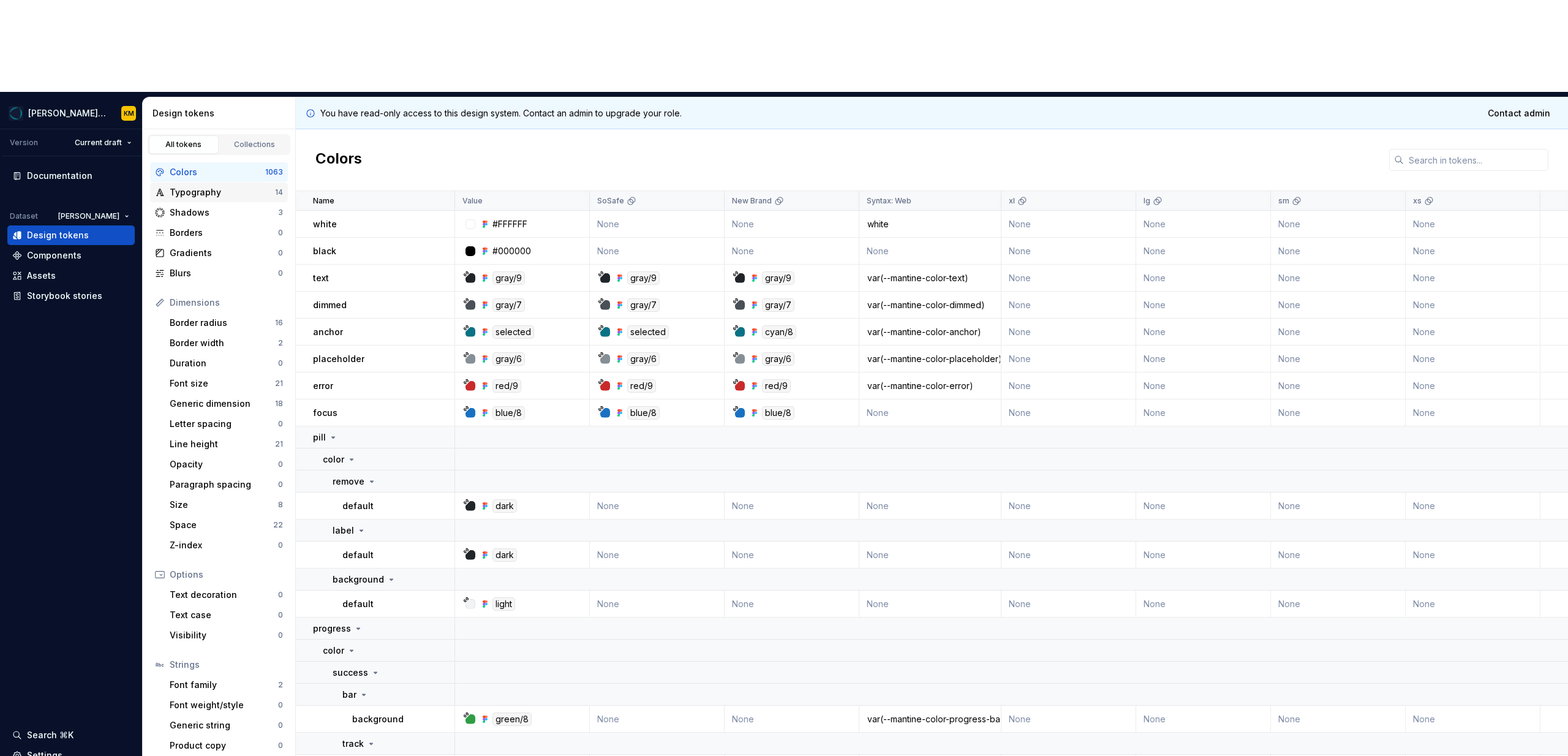
click at [192, 186] on div "Typography" at bounding box center [222, 192] width 105 height 12
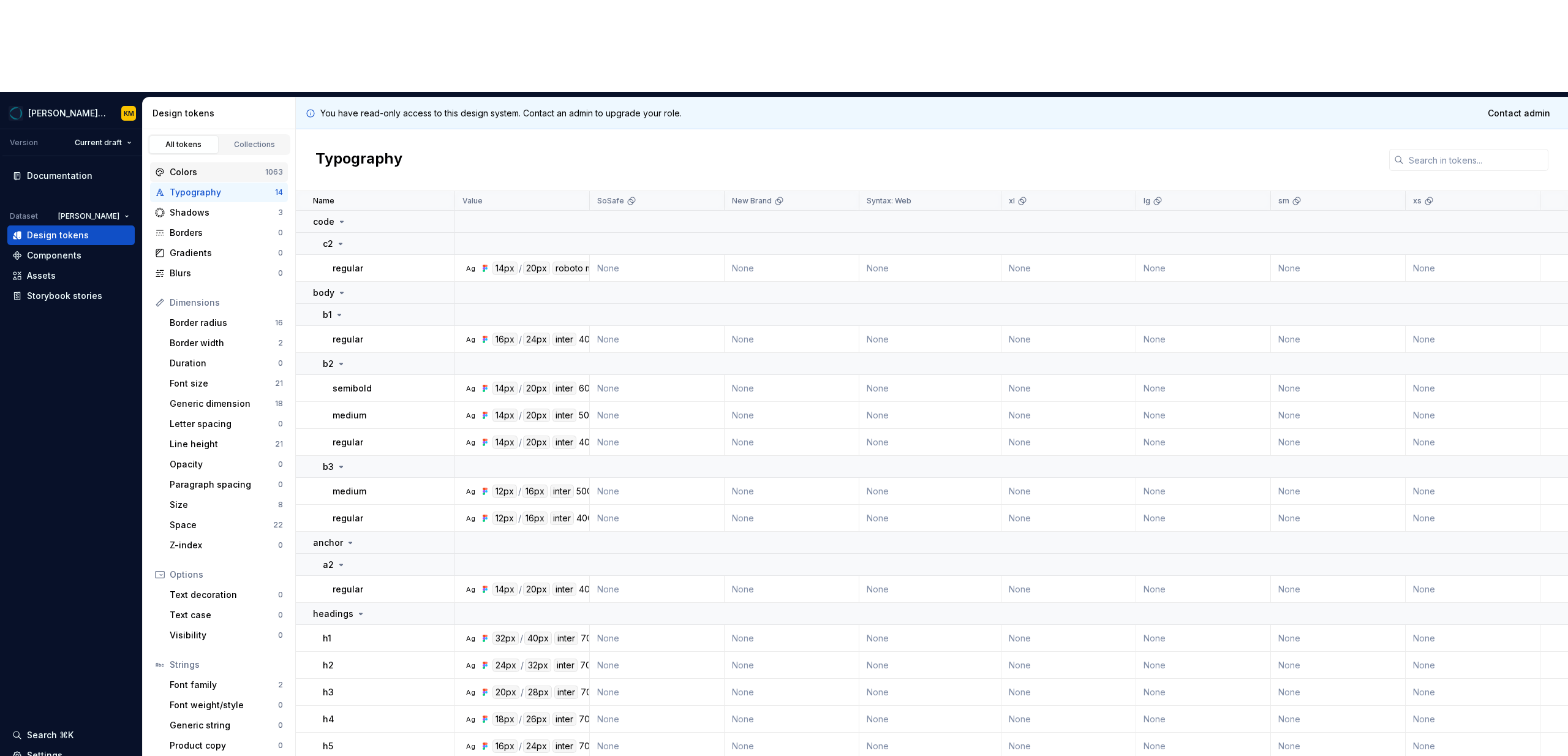
click at [190, 166] on div "Colors" at bounding box center [217, 171] width 96 height 12
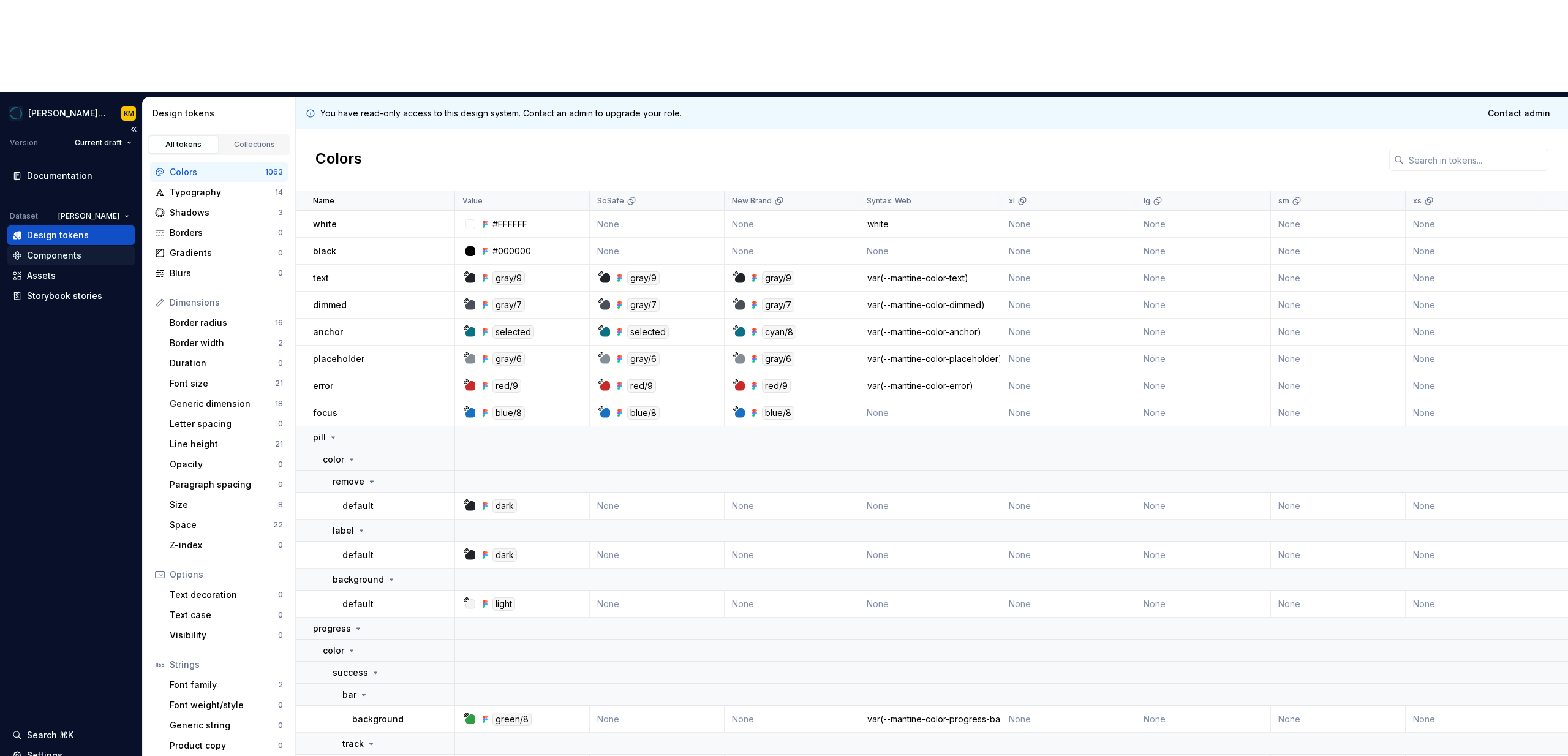
click at [74, 249] on div "Components" at bounding box center [54, 255] width 54 height 12
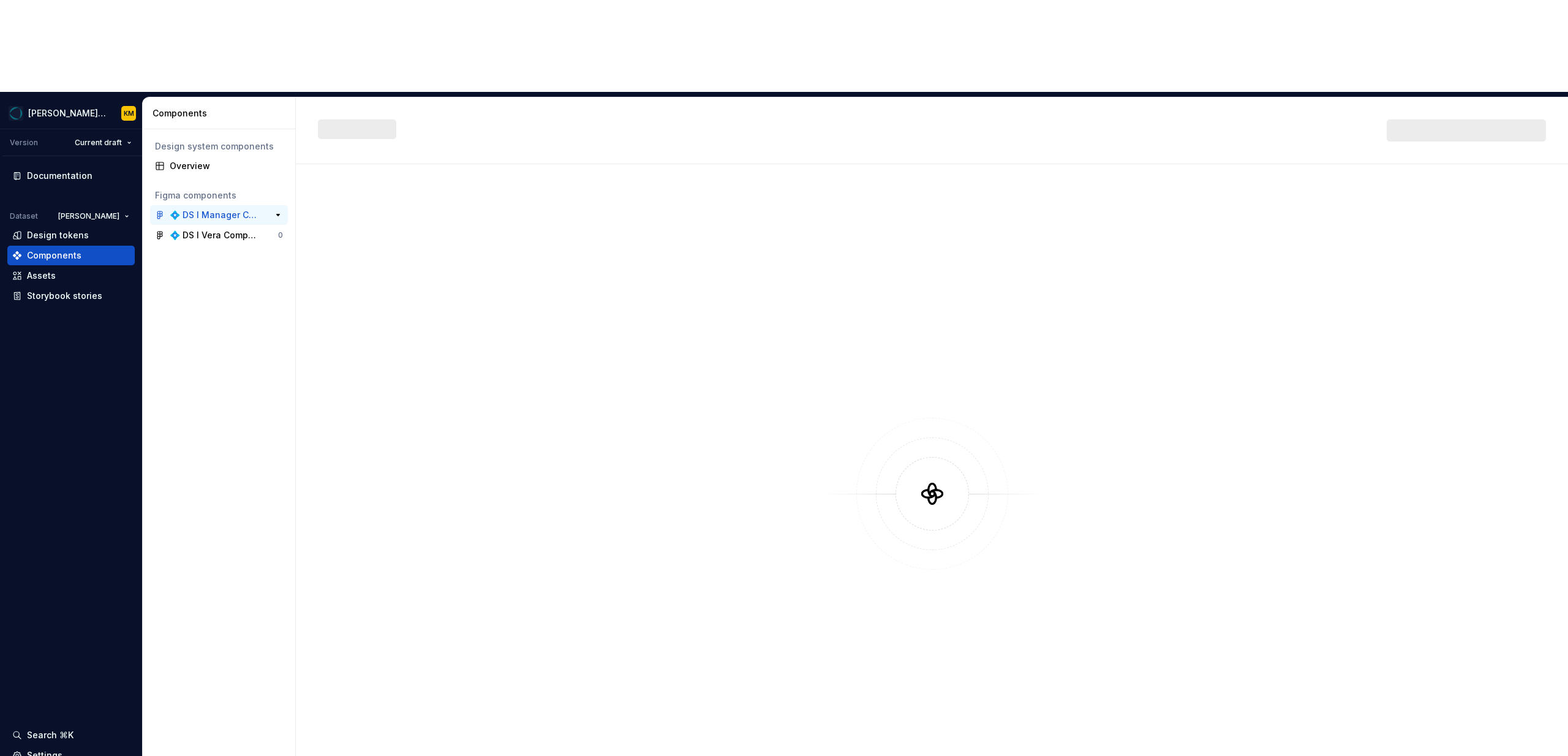
click at [204, 209] on div "💠 DS I Manager Components & Patterns" at bounding box center [215, 215] width 91 height 12
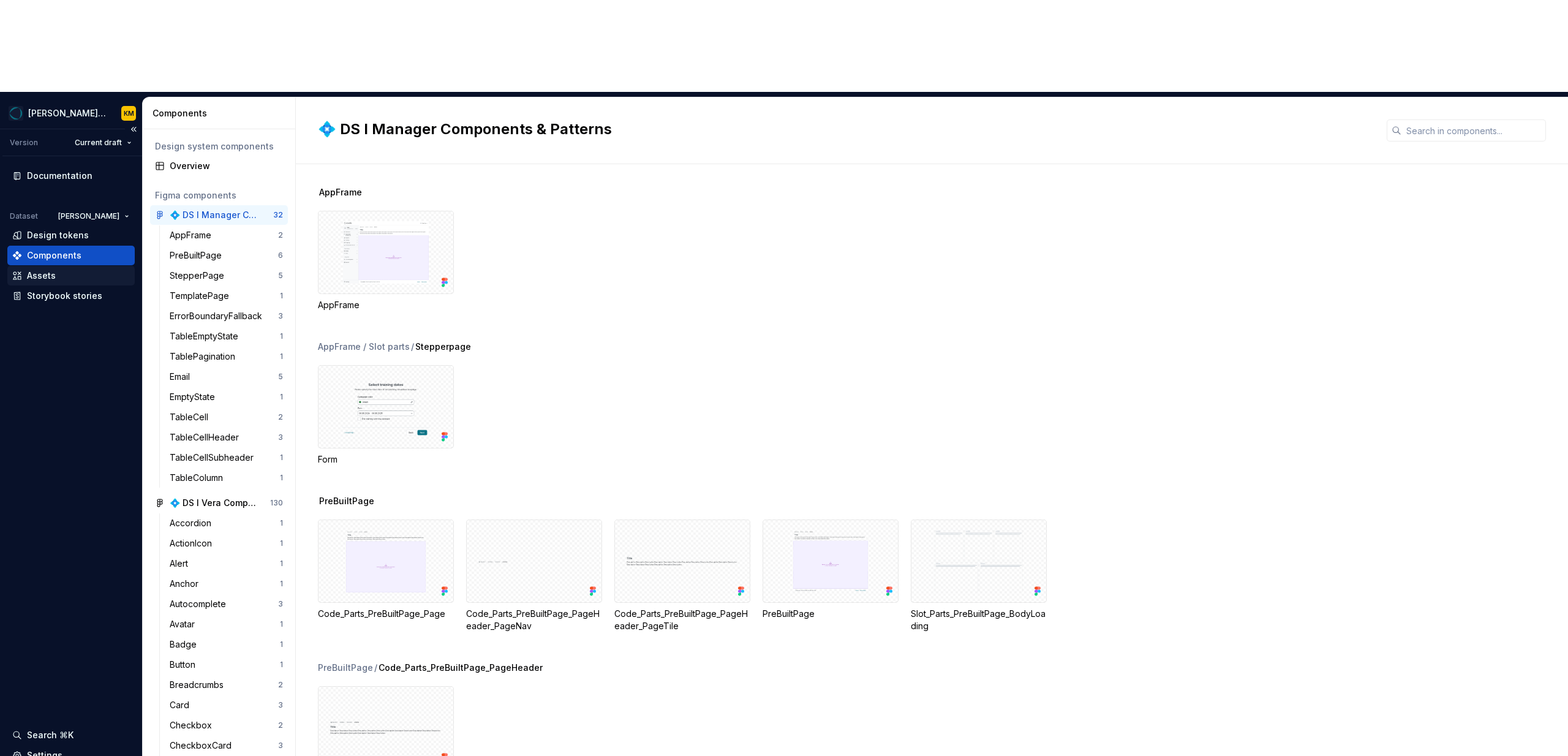
click at [58, 266] on div "Assets" at bounding box center [71, 276] width 127 height 20
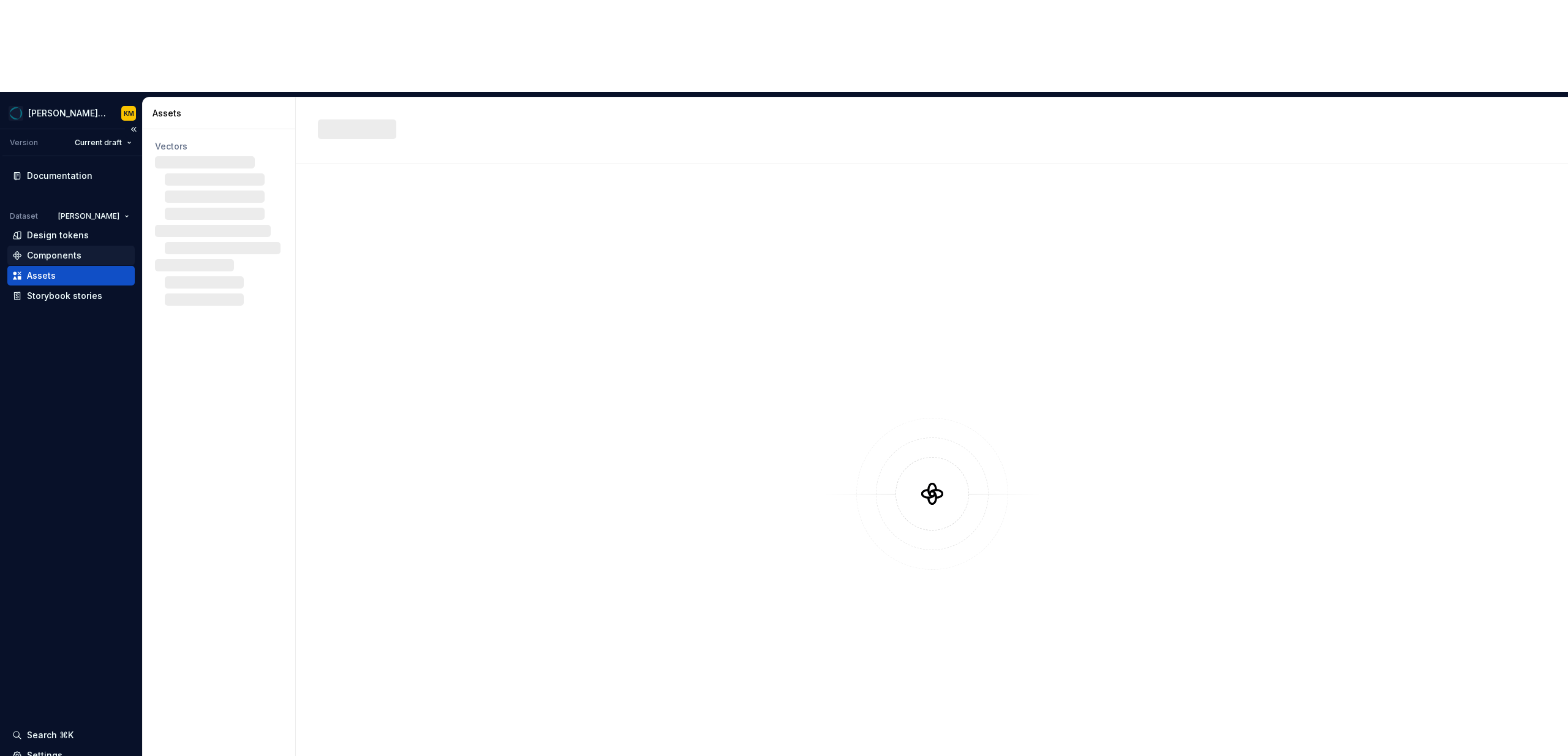
click at [62, 249] on div "Components" at bounding box center [54, 255] width 54 height 12
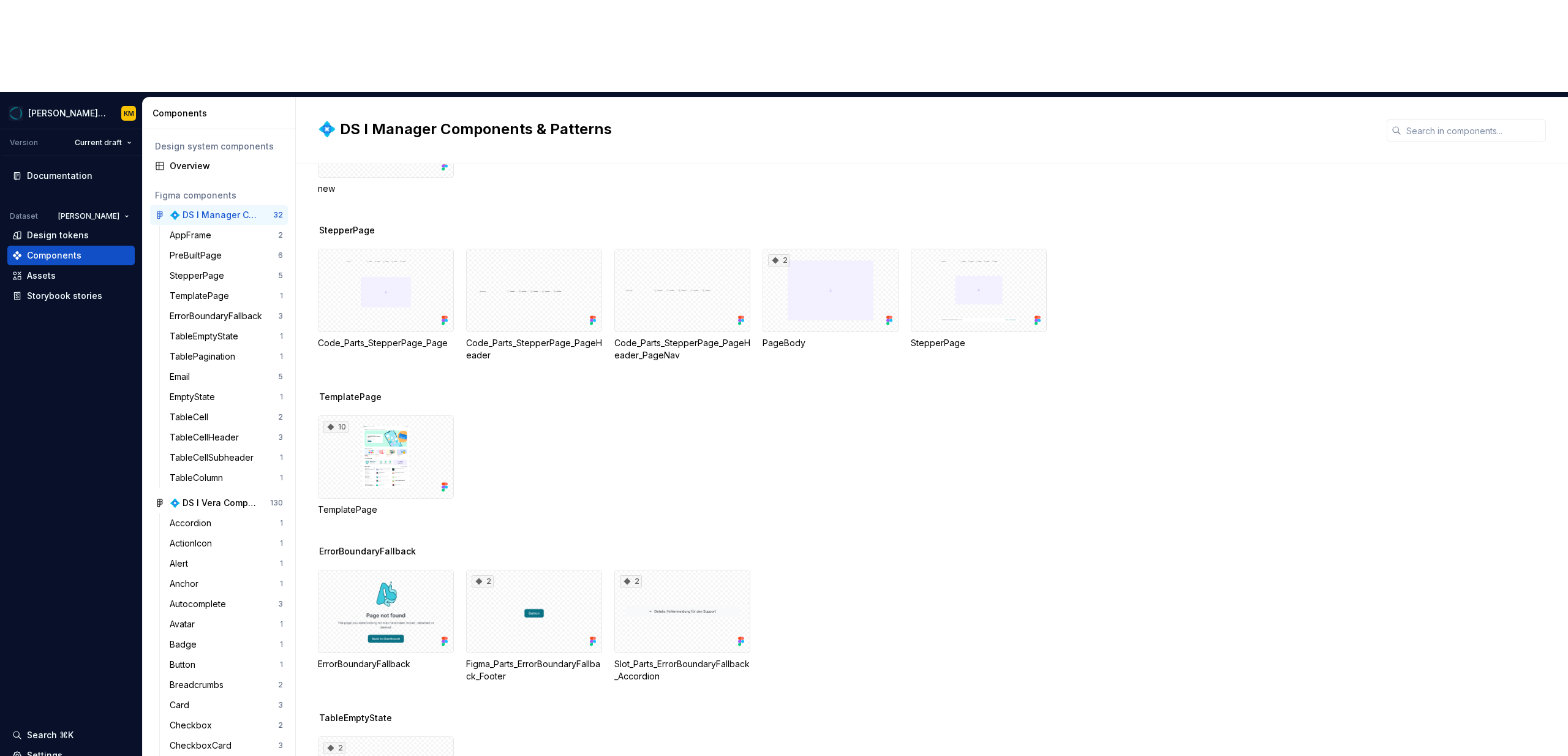
click at [623, 415] on div "10 TemplatePage" at bounding box center [943, 465] width 1251 height 101
click at [376, 570] on div at bounding box center [386, 612] width 136 height 84
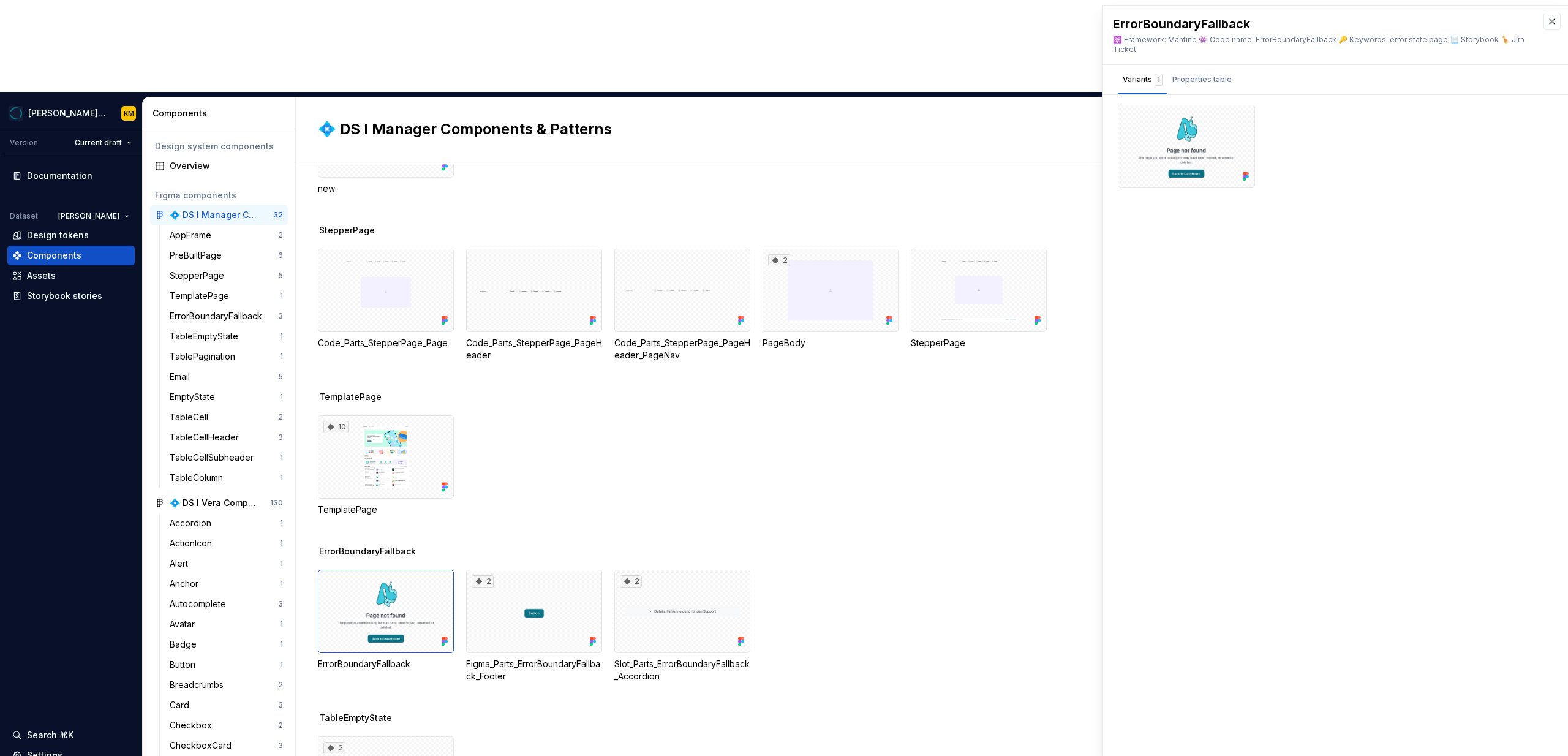
click at [682, 415] on div "10 TemplatePage" at bounding box center [943, 465] width 1251 height 101
click at [684, 570] on div "2" at bounding box center [682, 612] width 136 height 84
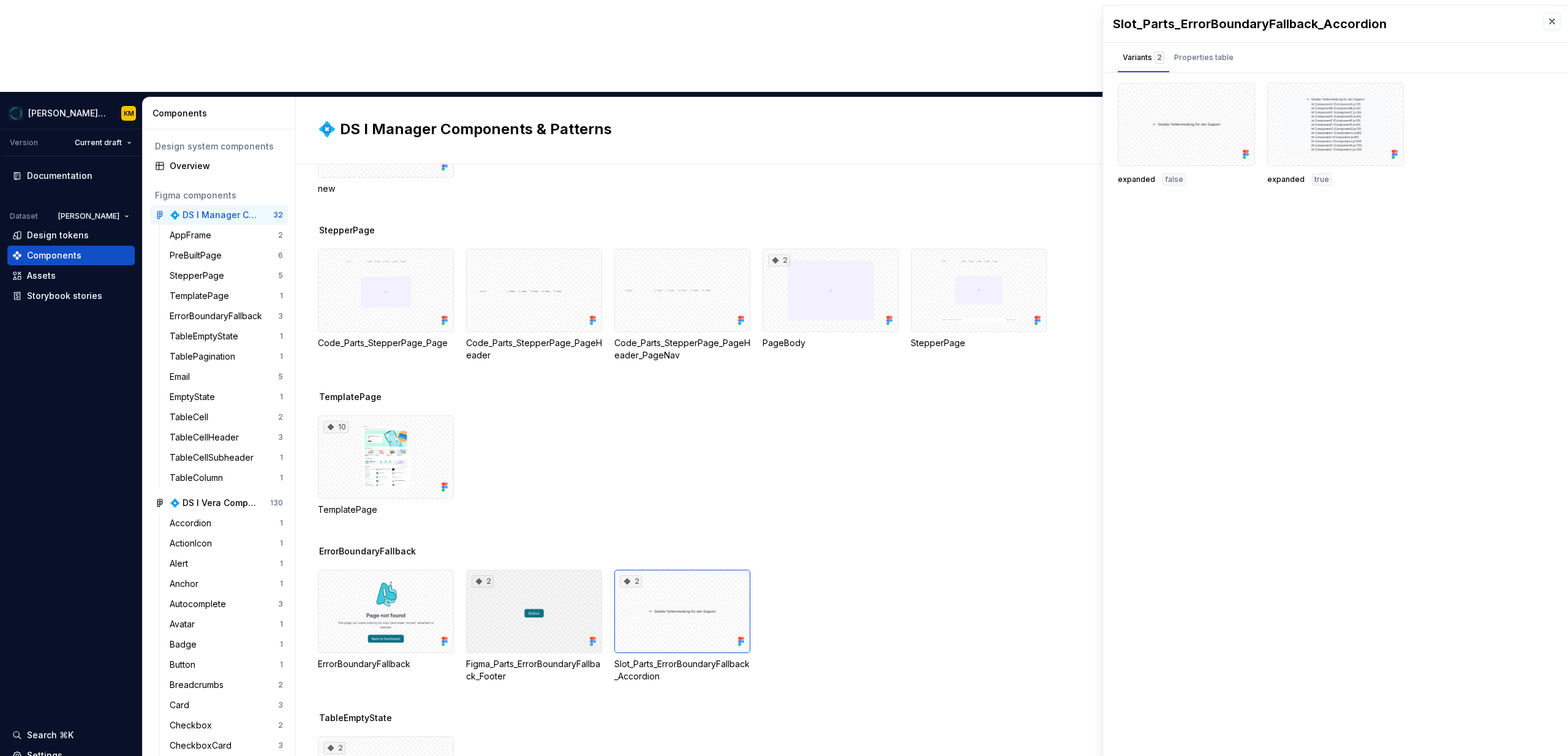
click at [521, 570] on div "2" at bounding box center [534, 612] width 136 height 84
click at [360, 570] on div at bounding box center [386, 612] width 136 height 84
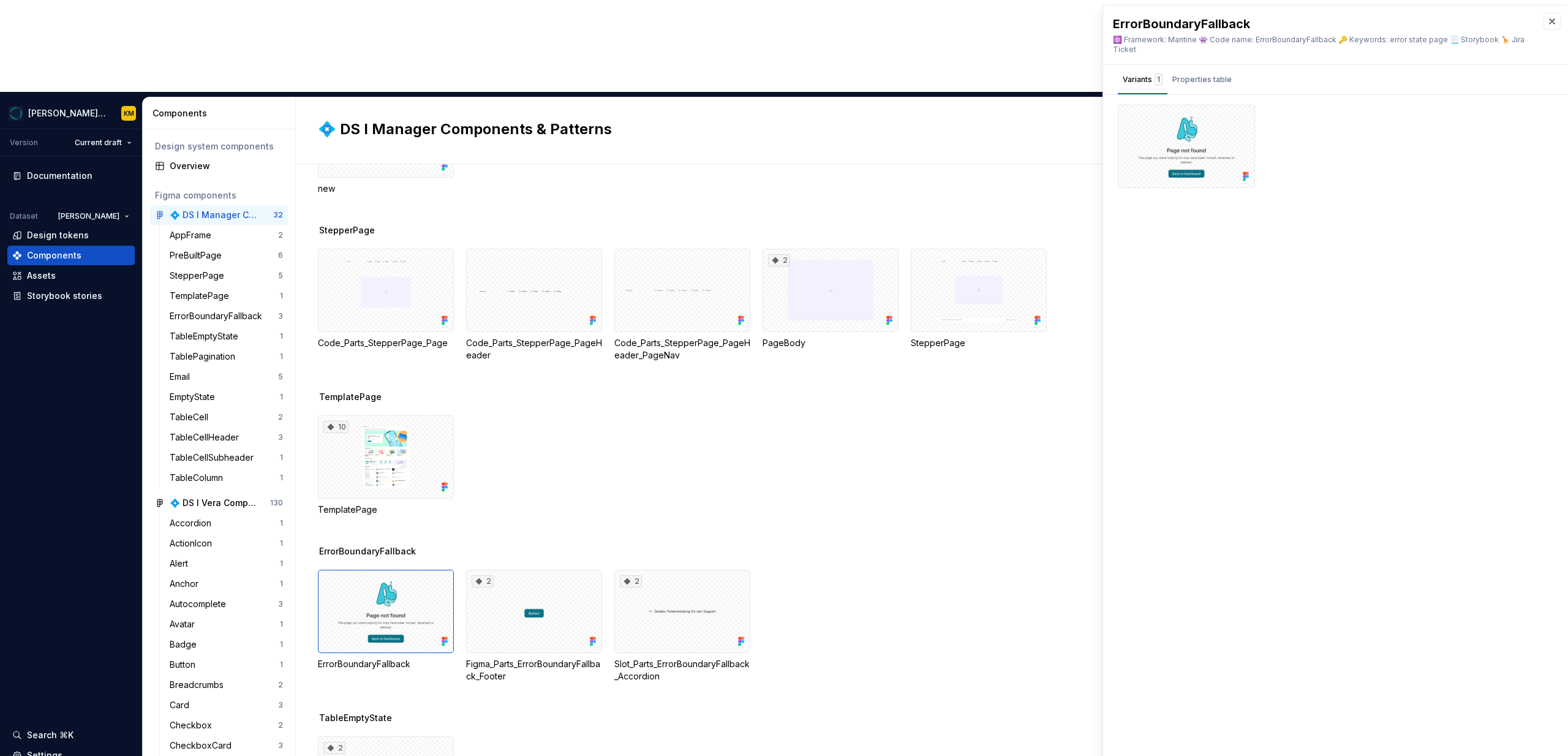
click at [586, 415] on div "10 TemplatePage" at bounding box center [943, 465] width 1251 height 101
click at [390, 415] on div "10" at bounding box center [386, 457] width 136 height 84
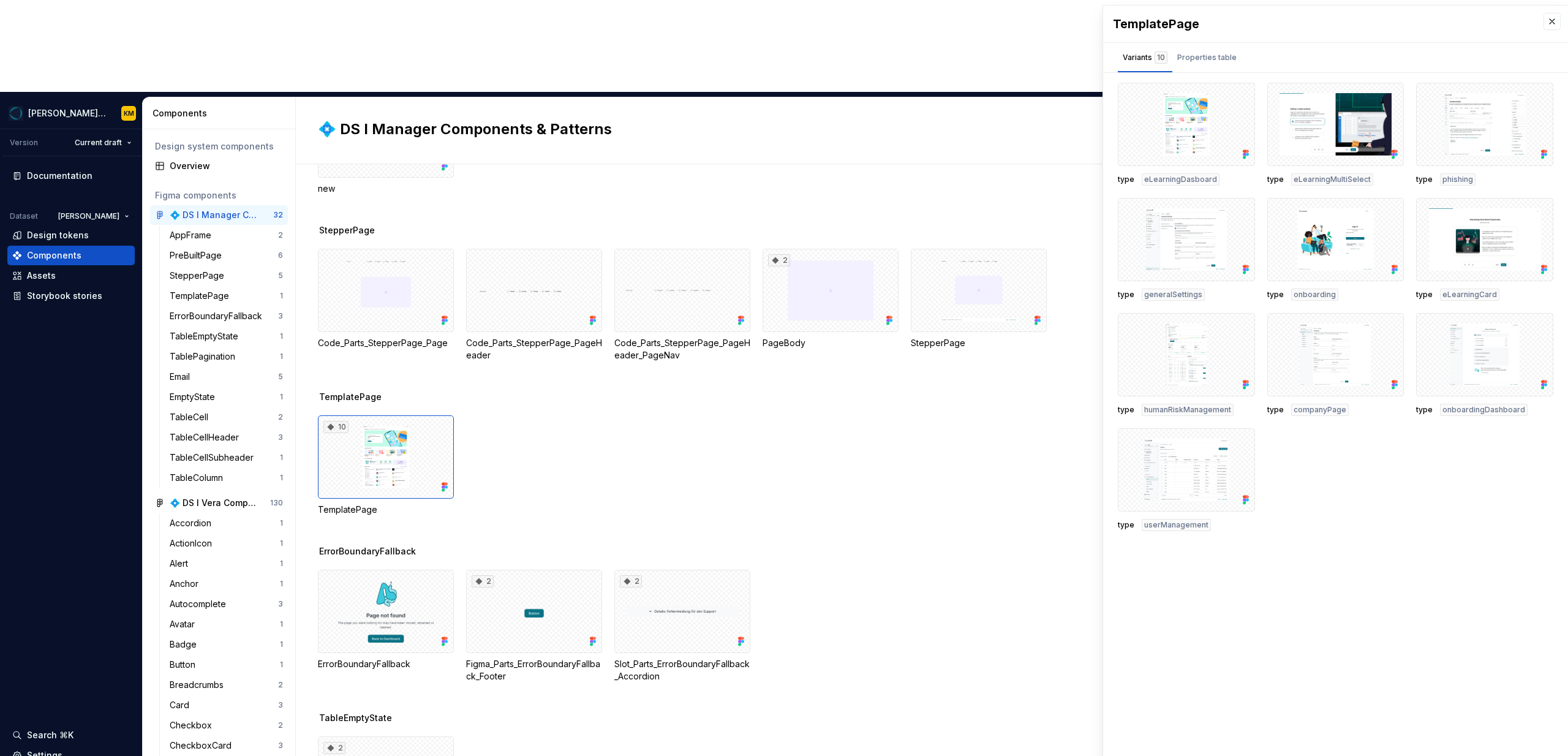
click at [582, 415] on div "10 TemplatePage" at bounding box center [943, 465] width 1251 height 101
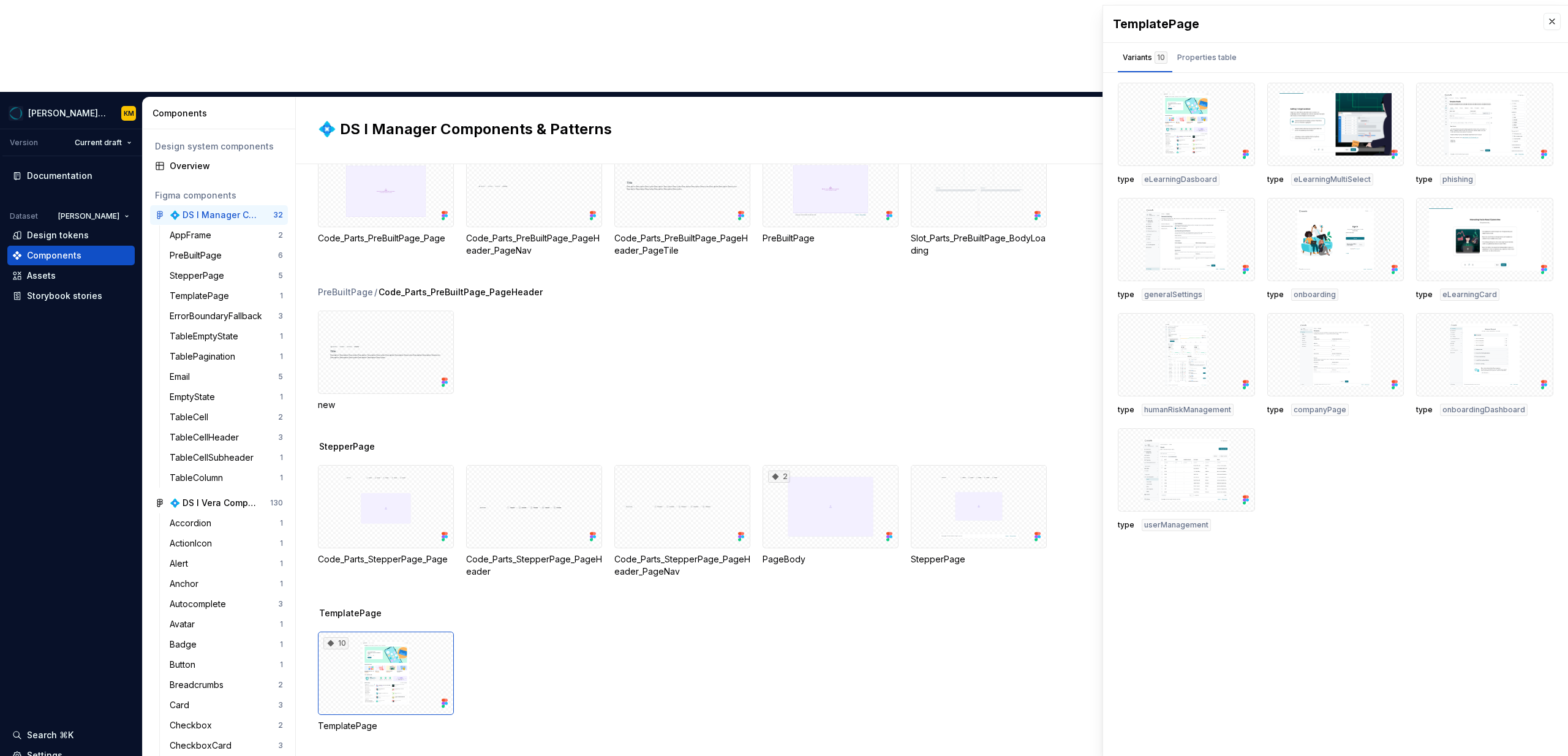
scroll to position [353, 0]
